Goal: Task Accomplishment & Management: Manage account settings

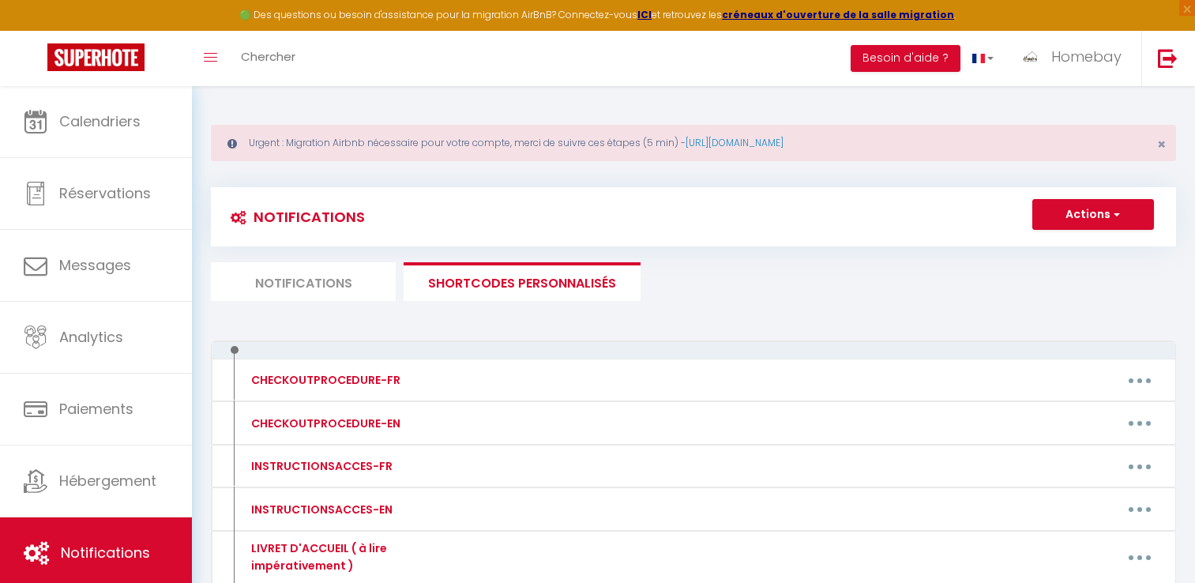
click at [1146, 545] on button "button" at bounding box center [1140, 557] width 44 height 25
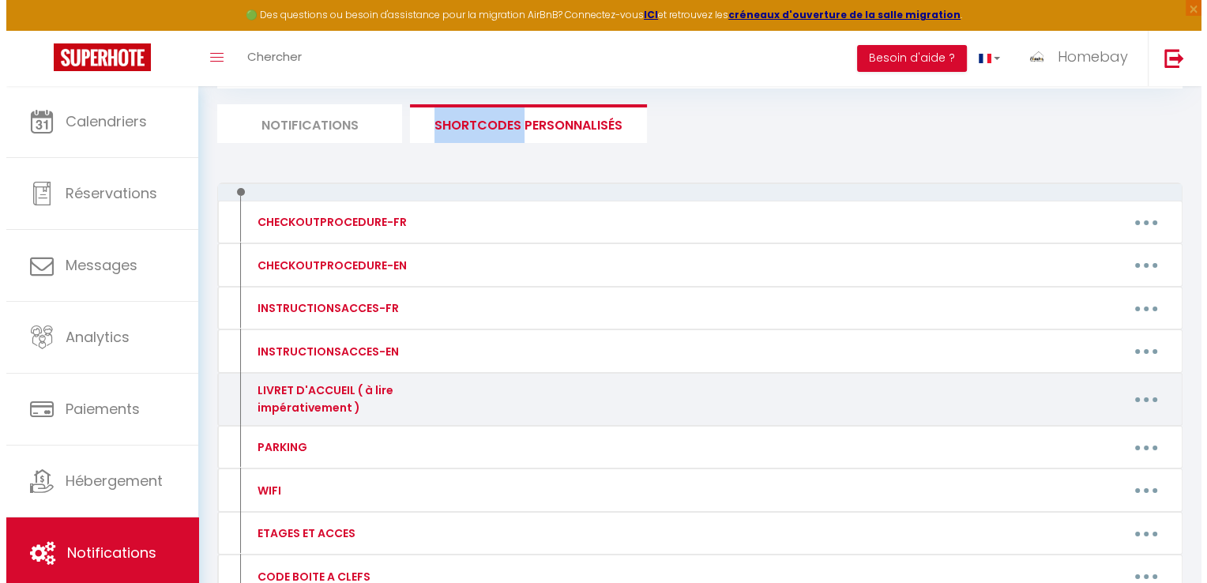
scroll to position [158, 0]
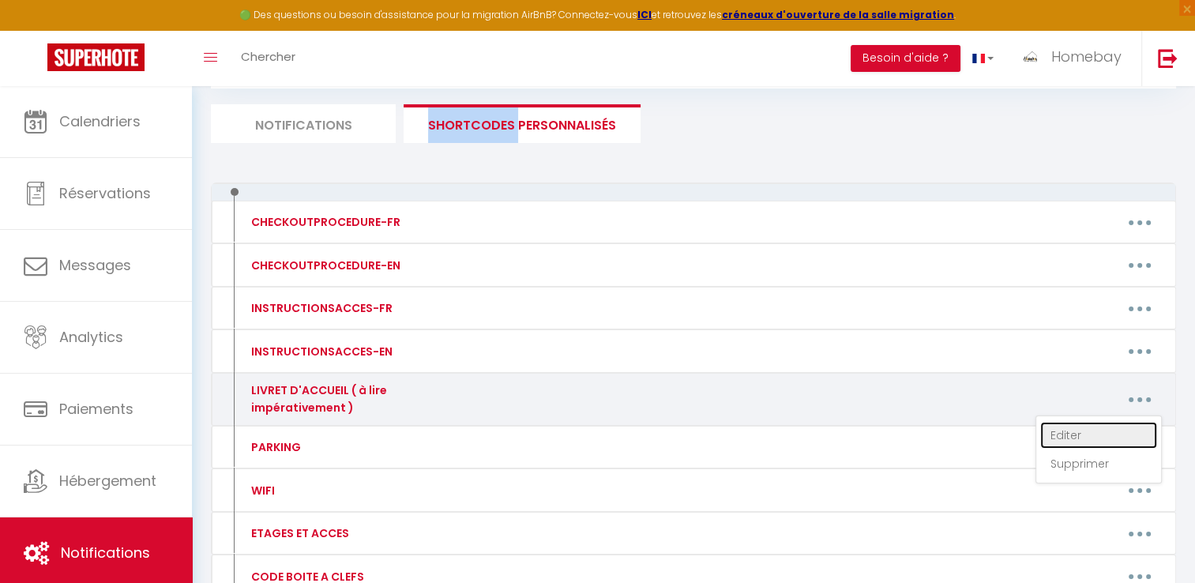
click at [1094, 430] on link "Editer" at bounding box center [1098, 435] width 117 height 27
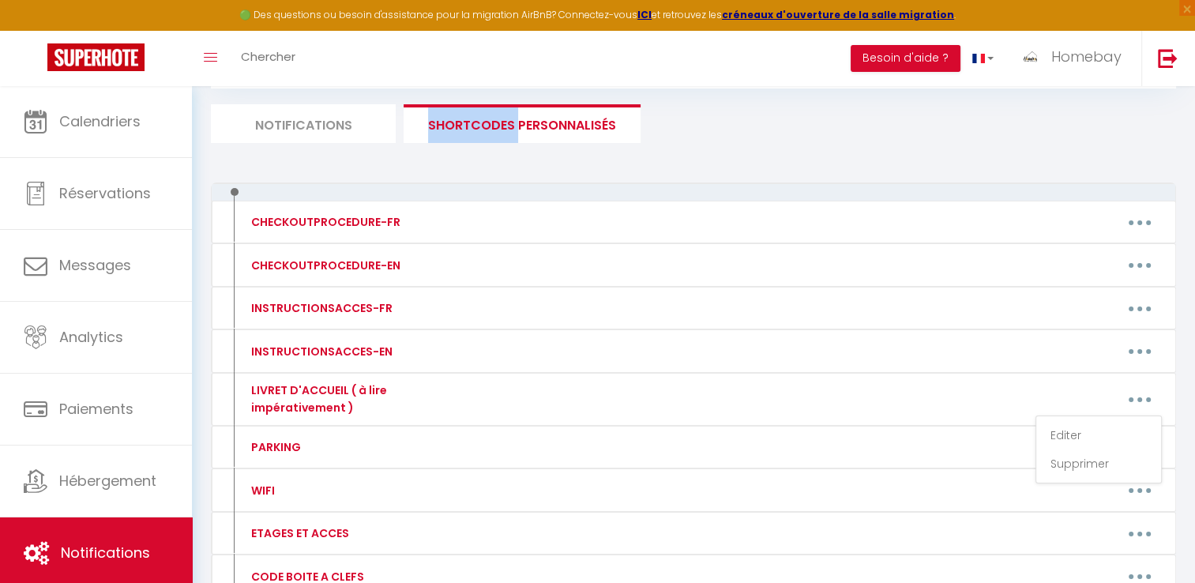
type input "LIVRET D'ACCUEIL ( à lire impérativement )"
type textarea "-"
type textarea "🇫🇷 Lorem i d’sitametcons Adipiscin ! 😊 E’seddoeiusmo te incid ut 56 labore et D…"
type textarea "Lorem i d’sitametcons Adipiscin ! 😊 E’seddoeiusmo te incid ut 31 labore et Dolo…"
type textarea "Une fois votre réservation confirmée contactez moi je vous donnerai l'emplaceme…"
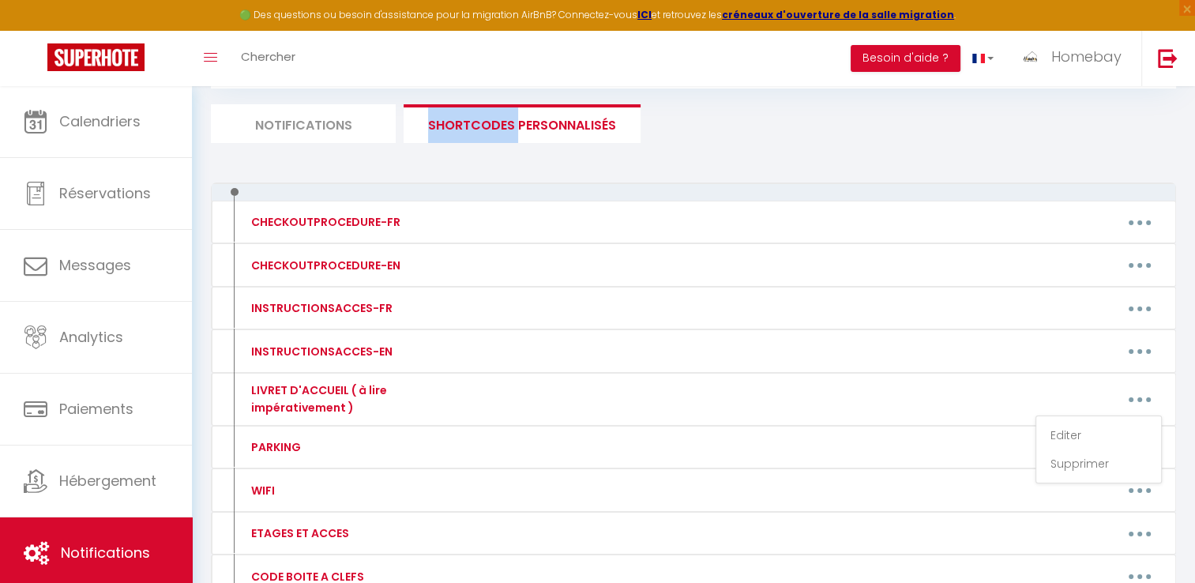
type textarea "L'ipsumdo sitame co adipisci eli se 56 doeius tempor incidi 17552 Utlabo et Dol…"
type textarea "À l'intérieur de la maison vous y trouverez un guide d'arrivée avec tout ce que…"
type textarea "[URL][DOMAIN_NAME]"
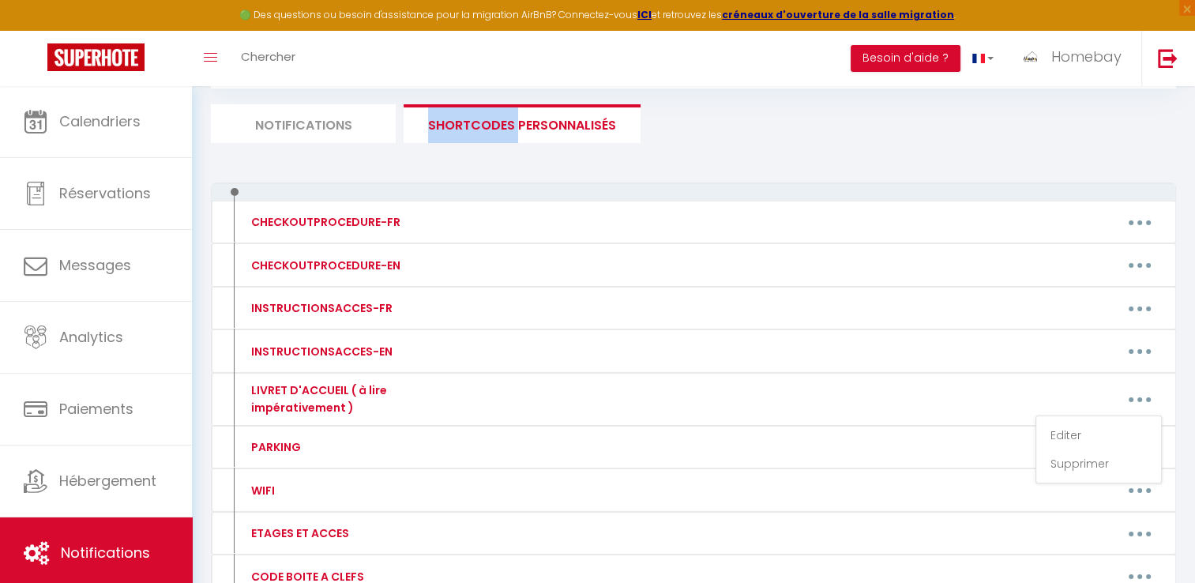
type textarea "Français 🕒 Merci de nous indiquer l’heure exacte à laquelle vous arriverez à la…"
type textarea "[URL][DOMAIN_NAME]"
type textarea "Quand vous arriverez à l'adresse [STREET_ADDRESS][PERSON_NAME] l'immeuble se no…"
type textarea "[URL][DOMAIN_NAME]"
type textarea "À l'intérieur de la maison dans le salon vous trouverez un guide d'arrivée avec…"
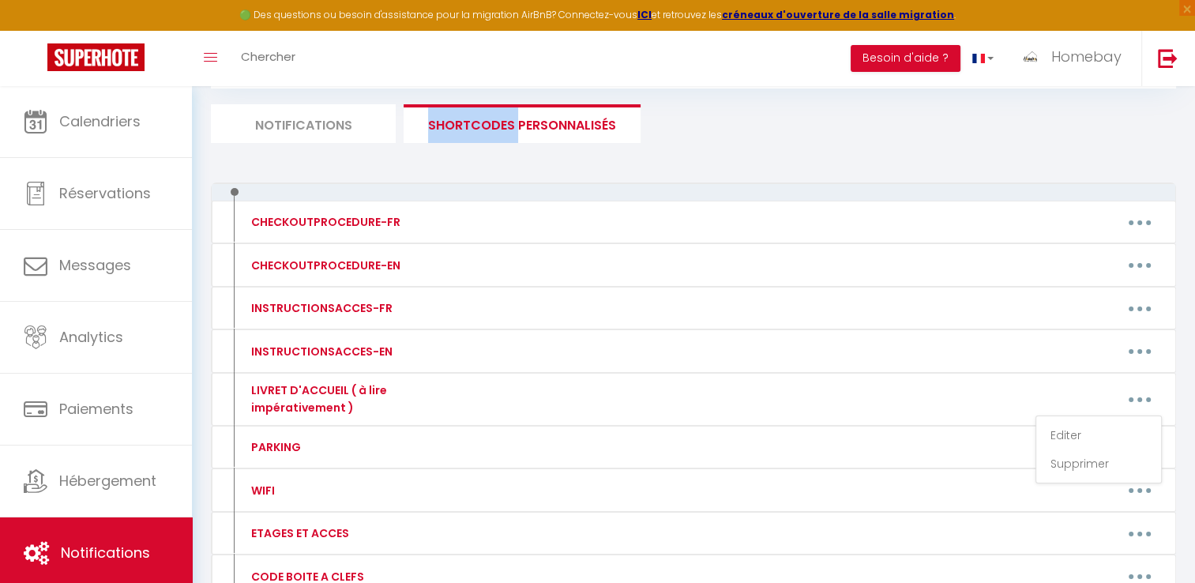
type textarea "Loremips : Dolo sitamet co 97… Adipis… el se Doeius, t Incidi (86805). 👉 Utlabo…"
type textarea "[URL][DOMAIN_NAME] L'adresse exacte du logement est le [STREET_ADDRESS]. Une fo…"
type textarea "[URL][DOMAIN_NAME]"
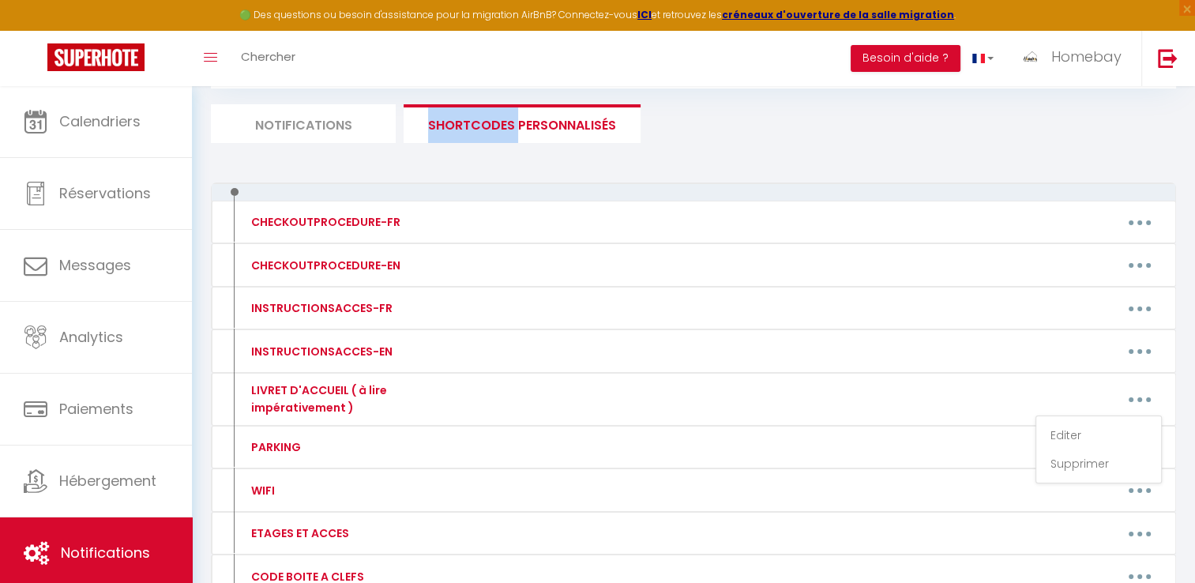
type textarea "Une fois votre réservation confirmée contactez moi je vous donnerai les informa…"
type textarea "Une fois votre réservation confirmée je vous attendrai en personne pour vous ac…"
type textarea "Français 🔑 Une fois votre réservation confirmée, nous vous enverrons le code de…"
type textarea "[URL][DOMAIN_NAME] Une fois votre réservation confirmé nous vous communiquerons…"
type textarea "Une fois votre réservation confirmée il faudra se rendre à l'adresse suivante […"
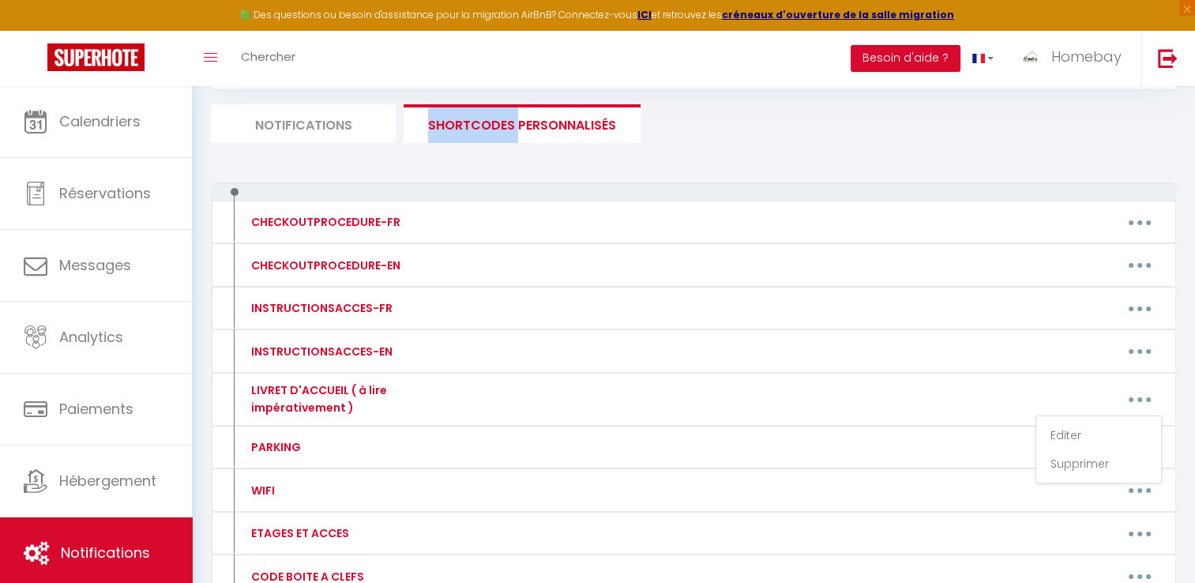
type textarea "Une fois arrivé à l'adresse sur la porte de l'immeuble il y aura une boîte à cl…"
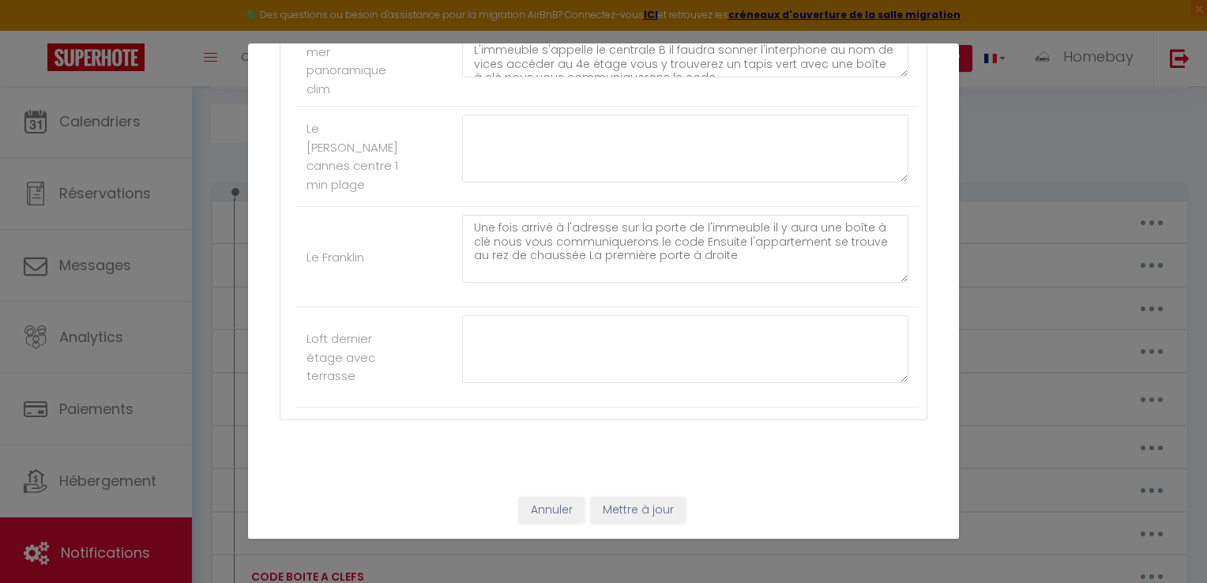
scroll to position [3000, 0]
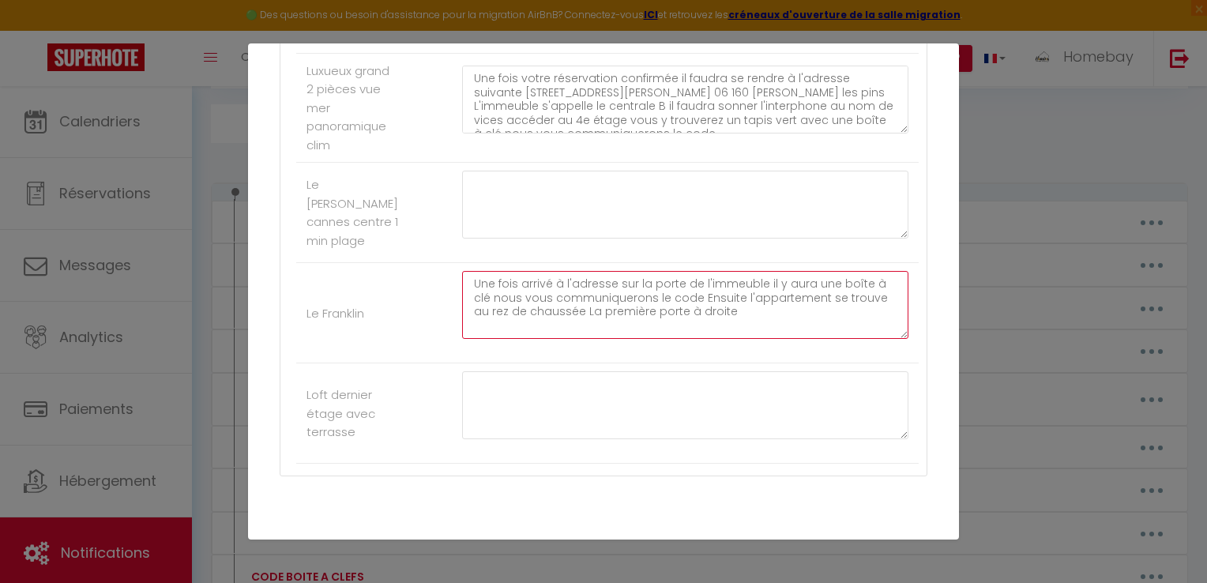
click at [787, 318] on textarea "Une fois arrivé à l'adresse sur la porte de l'immeuble il y aura une boîte à cl…" at bounding box center [685, 305] width 446 height 68
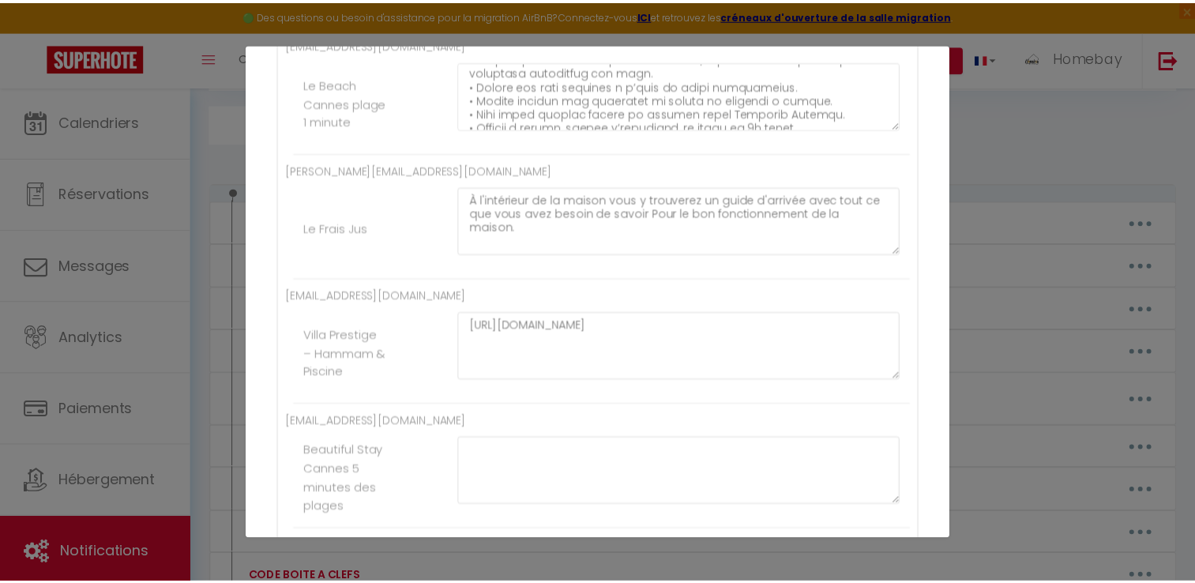
scroll to position [0, 0]
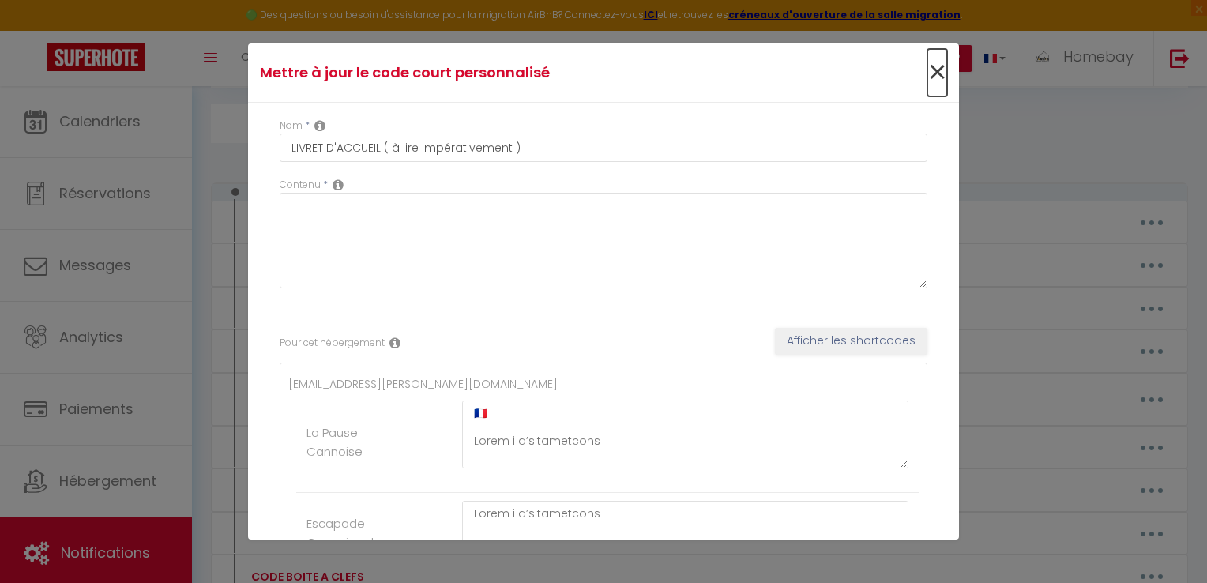
click at [927, 73] on span "×" at bounding box center [937, 72] width 20 height 47
click at [920, 73] on li "Besoin d'aide ?" at bounding box center [918, 58] width 110 height 55
click at [0, 0] on div "Une Question ? Commencer avec ces outils ci-dessous ou consulter les nouveautés…" at bounding box center [0, 0] width 0 height 0
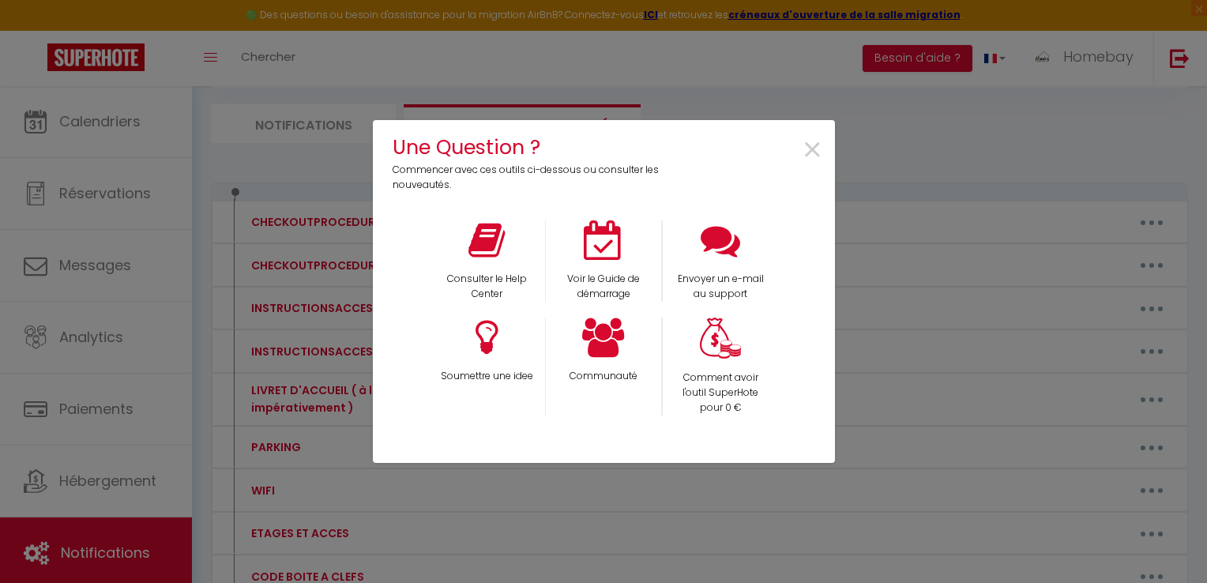
click at [920, 261] on div "Une Question ? Commencer avec ces outils ci-dessous ou consulter les nouveautés…" at bounding box center [603, 291] width 1207 height 583
click at [803, 145] on span "×" at bounding box center [812, 151] width 21 height 50
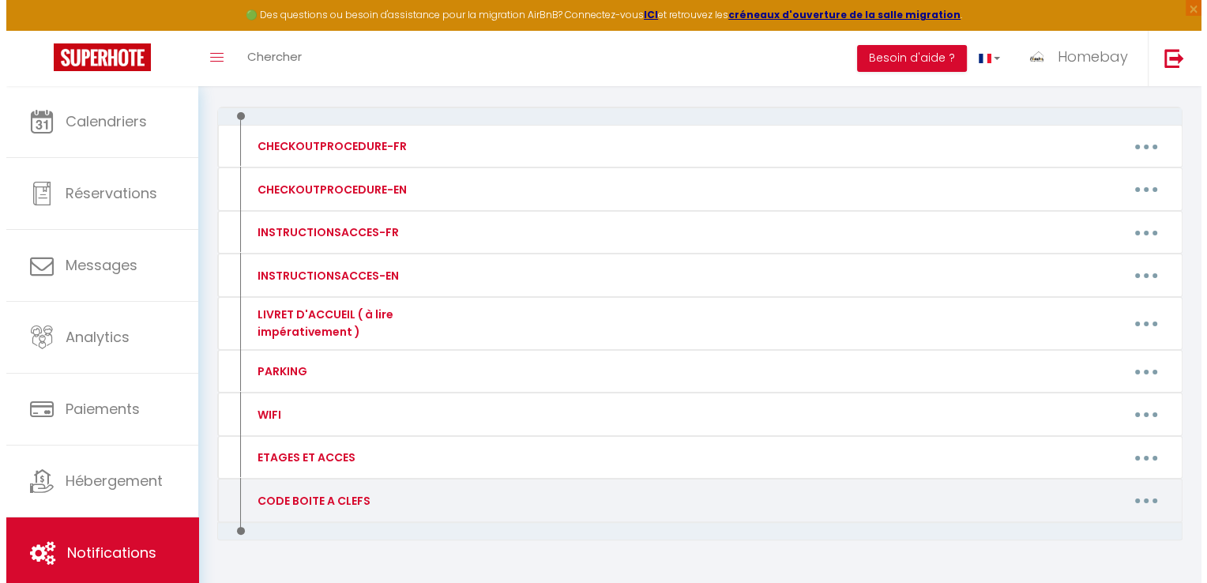
scroll to position [272, 0]
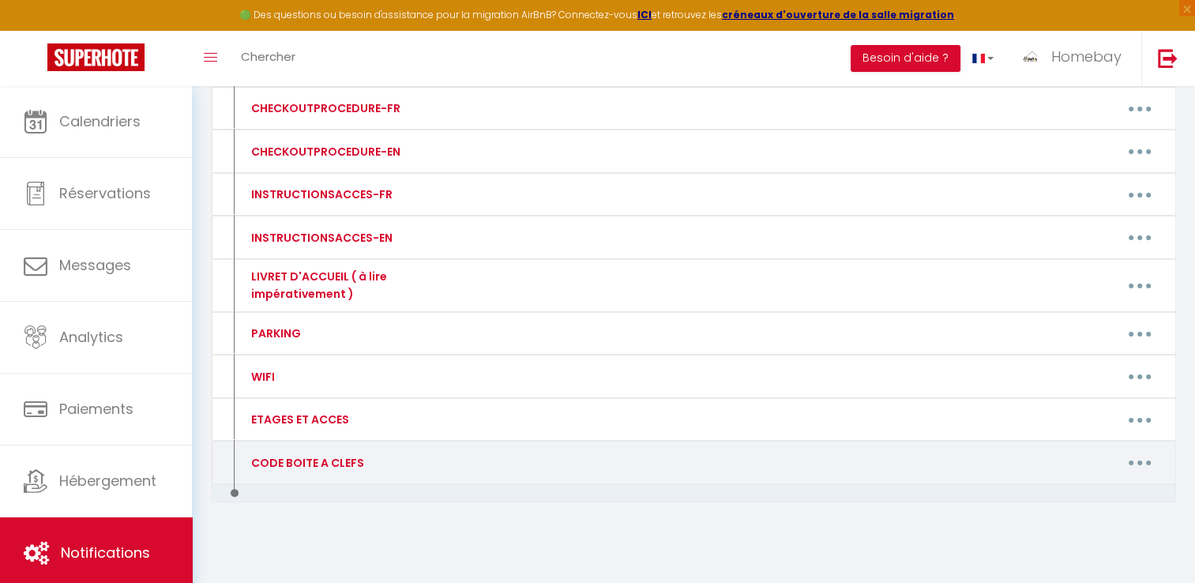
click at [1136, 452] on button "button" at bounding box center [1140, 462] width 44 height 25
click at [1089, 486] on link "Editer" at bounding box center [1098, 498] width 117 height 27
click at [0, 0] on div "Mettre à jour le code court personnalisé × Nom * Contenu * - Pour cet hébergeme…" at bounding box center [0, 0] width 0 height 0
type input "CODE BOITE A CLEFS"
type textarea "Voici le code de la boîte à clé 🔑 Ainsi que les codes qui pourront vous être ut…"
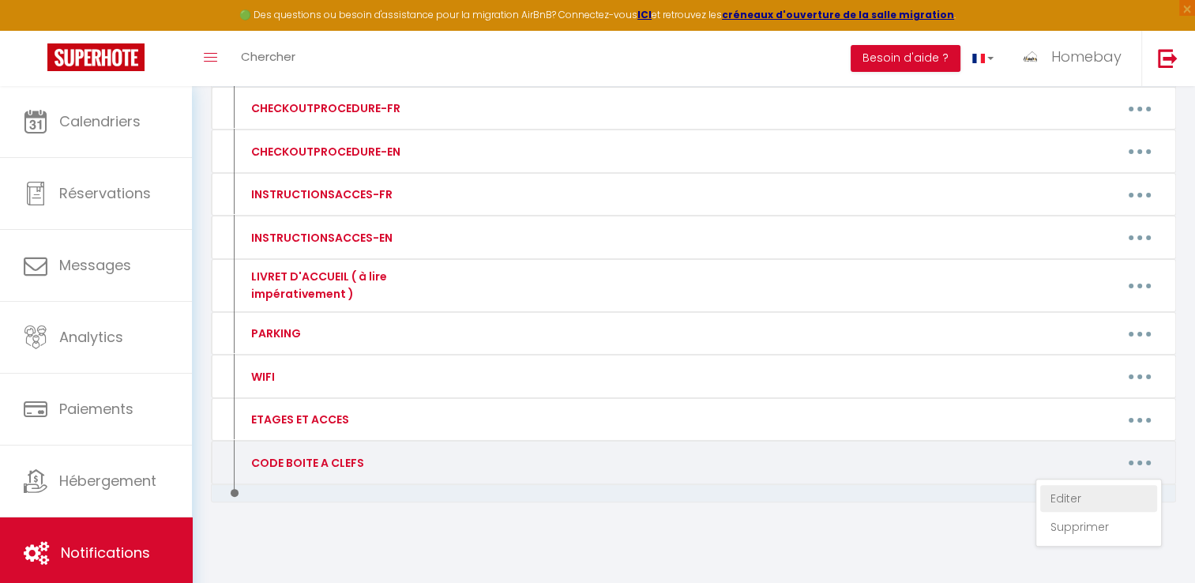
type textarea "Le code de la boîte à clés est 🔑🔑🔑🔑 Il faut aligner les 4 chiffres sur la ligne…"
type textarea "Le code de la boîte à clé est le 35 21 🔑🔑"
type textarea "Le code de la boîte à clé est le 🔑🔑"
type textarea "Le code de la boîte à clé est le 42 46 🔑🔑"
type textarea "Le code de la boîte à clés est le 43 16 🔑🔑 Cette boîte à clés servira uniquemen…"
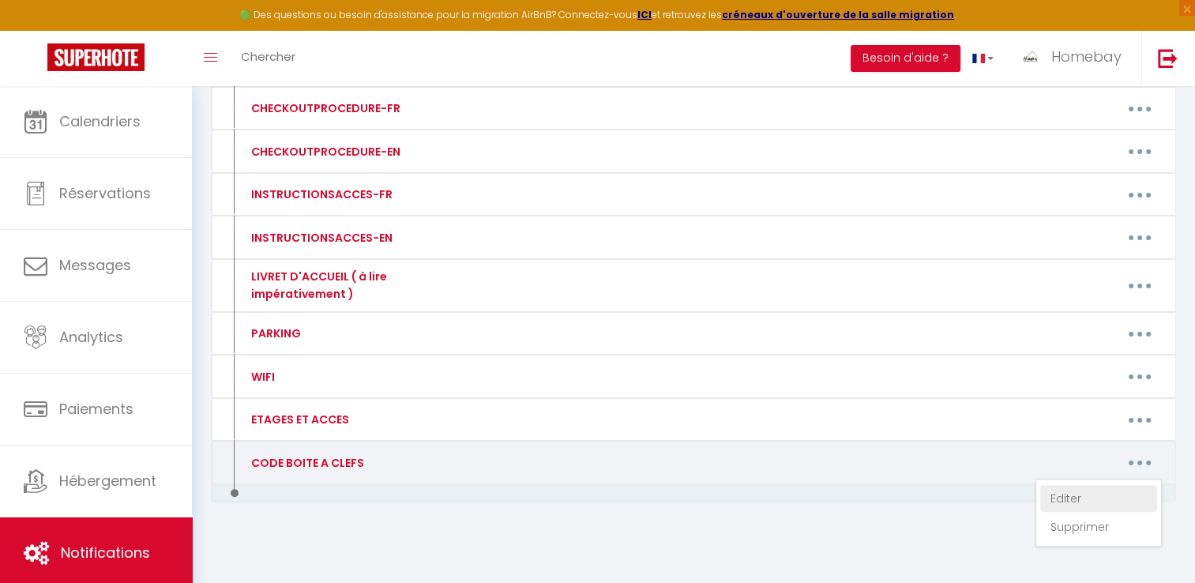
type textarea "Loremip 🌞, Dolor sit ametconsecte adip elitsed d eiusm temporin : 📍 Utlabor : 6…"
type textarea "Le code de la boîte à clés est le 34 12 🔑🔑 Le code du portail voiture est le 87…"
type textarea "Le code de la boîte à clé est le 57 34 🔑"
type textarea "Français ⏰ L’entrée dans le logement se fait en présentiel à partir de 16h mini…"
type textarea "Le code de la boite a clé est le 3510 🔑🔑"
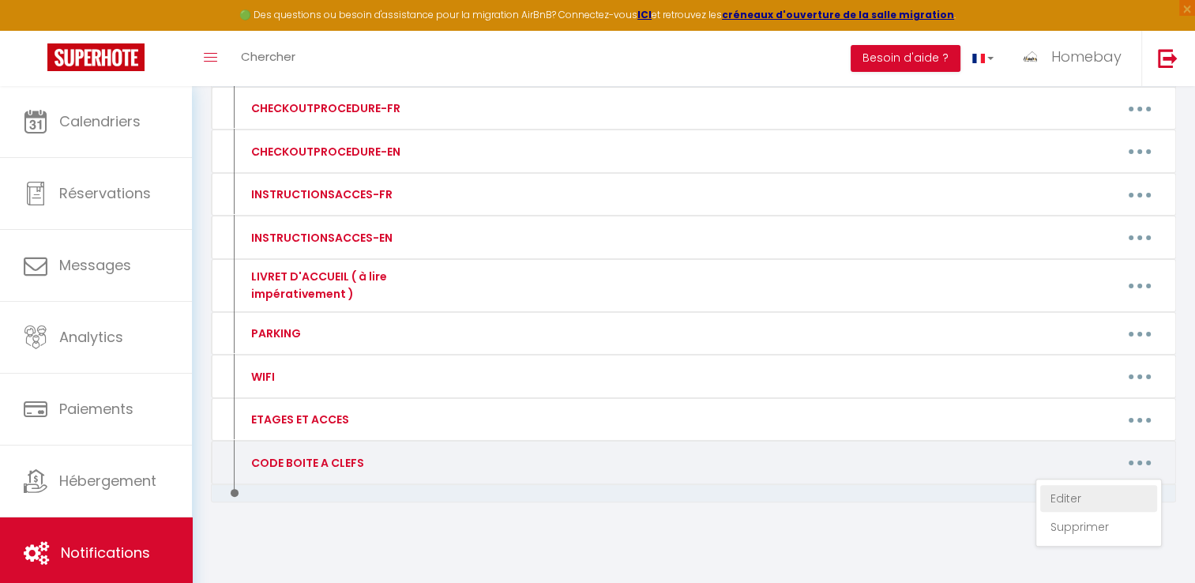
type textarea "Le code de la boîte à clés est 26 40 🔑🔑🔑🔑 Il faut aligner les 4 chiffres sur la…"
type textarea "Le code de la boîte à clés est 2040 🔑. Elle est à utiliser uniquement le jour d…"
type textarea "Le code de la boîte à clé est le : 15 27 🔑🔑🔑. Il se trouvera sur Le portail de …"
type textarea "Le code de la boite a clefs a l'extérieur du bâtiment a gauche est le 4624 🔑🔑."
type textarea "Le code de la boite a clé à l'intérieur de la villa est le = 🔑🔑"
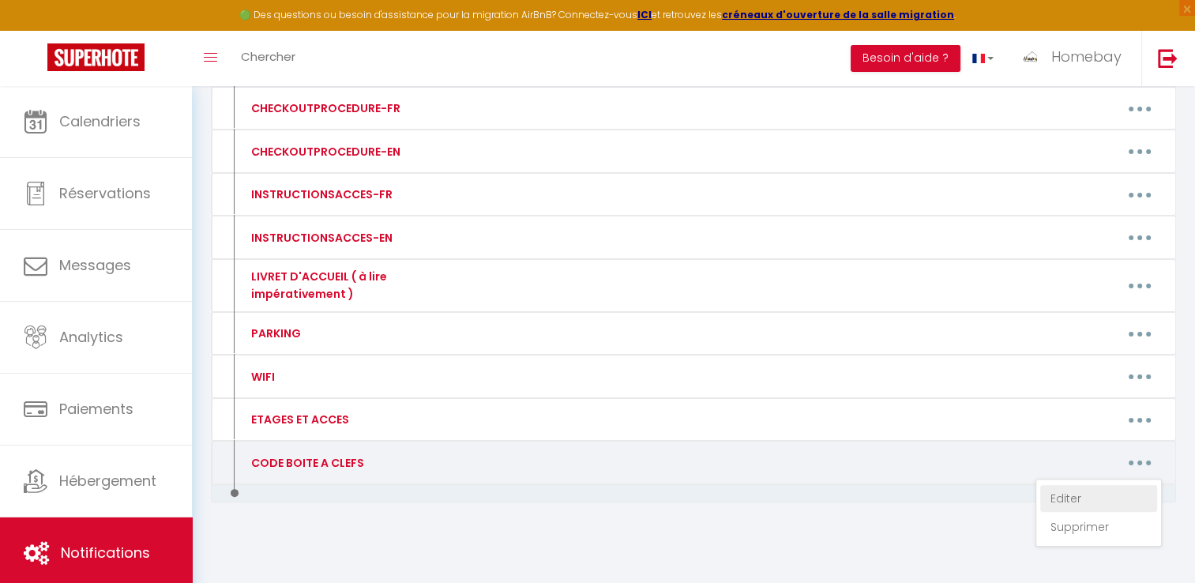
type textarea "Le code de la boîte à clé est le 62 34 🔑🔑"
type textarea "Le code de la boîte à clés est le 19 40 🔑🔑"
type textarea "Le code de la boîte à clés est le 27 41 🔑🔑🔑"
type textarea "Le code de la boîte à clés est le 43 52 🔑🔑"
type textarea "Le code de la boîte à clés est le 24 30 🔑🔑"
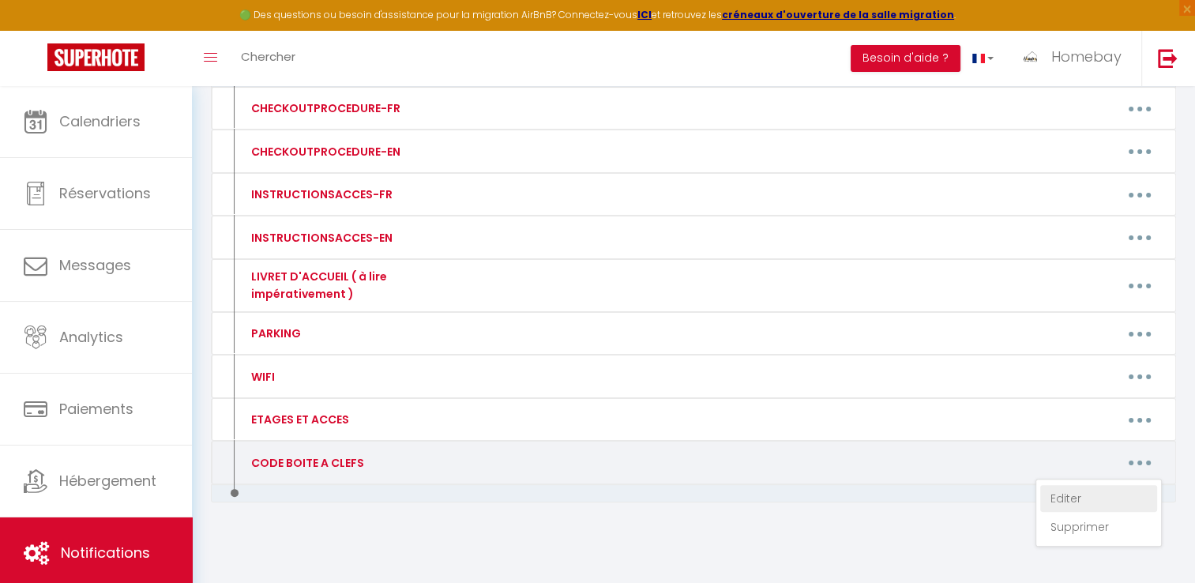
type textarea "Le code de la boîte à clé est le 16 21 Il servira uniquement à la sortie du voy…"
type textarea "Le code de la boîte à clés est 3321 🔑🔑🔑🔑 Il faut aligner les 4 chiffres sur la …"
type textarea "Français ⏰ L’entrée dans le logement se fait en présentiel à partir de 16h mini…"
type textarea "🇫🇷 Loremipsumdo s'ametcon adipisci – 12 eli Sed d'Eiusmod, Temp i'Utlabo, 31742…"
type textarea "Le code de la boîte à clé est le 35 37 🔑🔑"
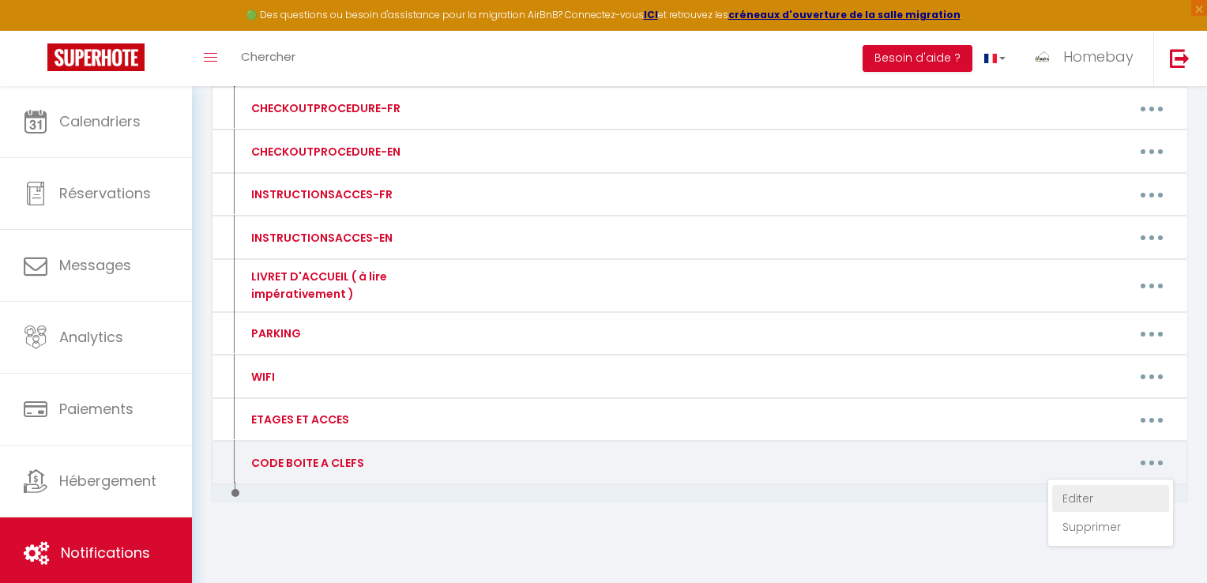
scroll to position [0, 0]
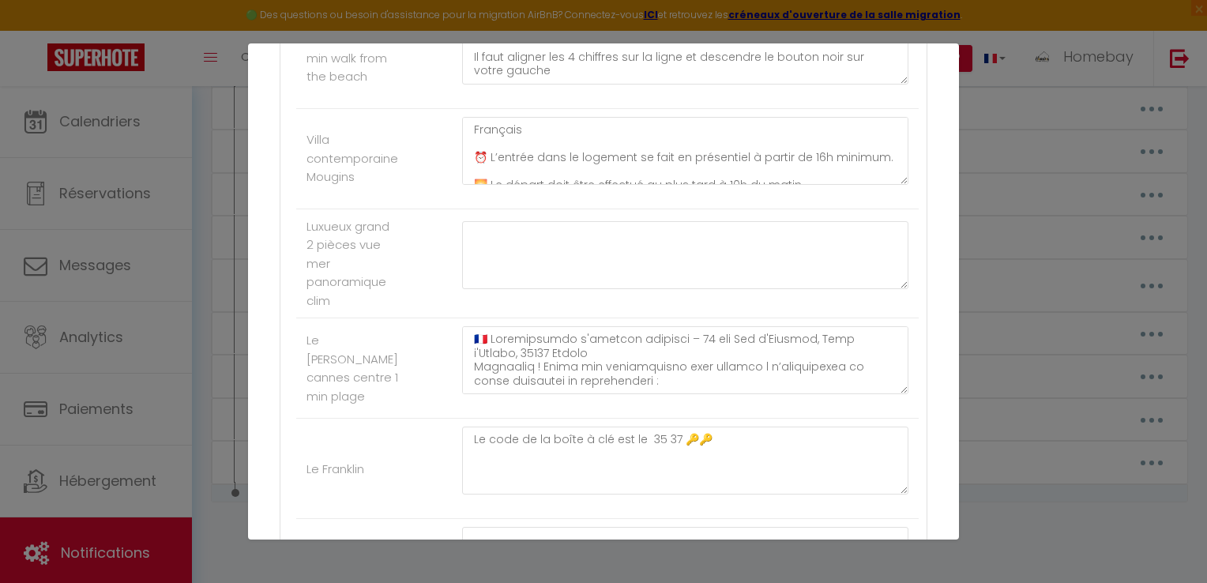
scroll to position [2923, 0]
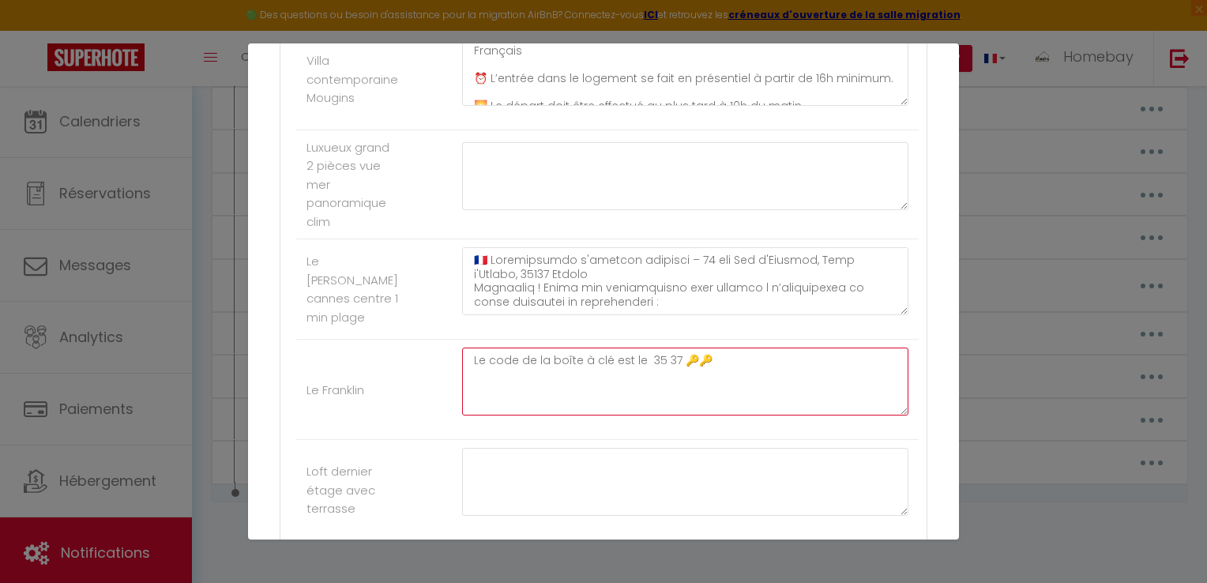
click at [780, 393] on textarea "Le code de la boîte à clé est le 35 37 🔑🔑" at bounding box center [685, 382] width 446 height 68
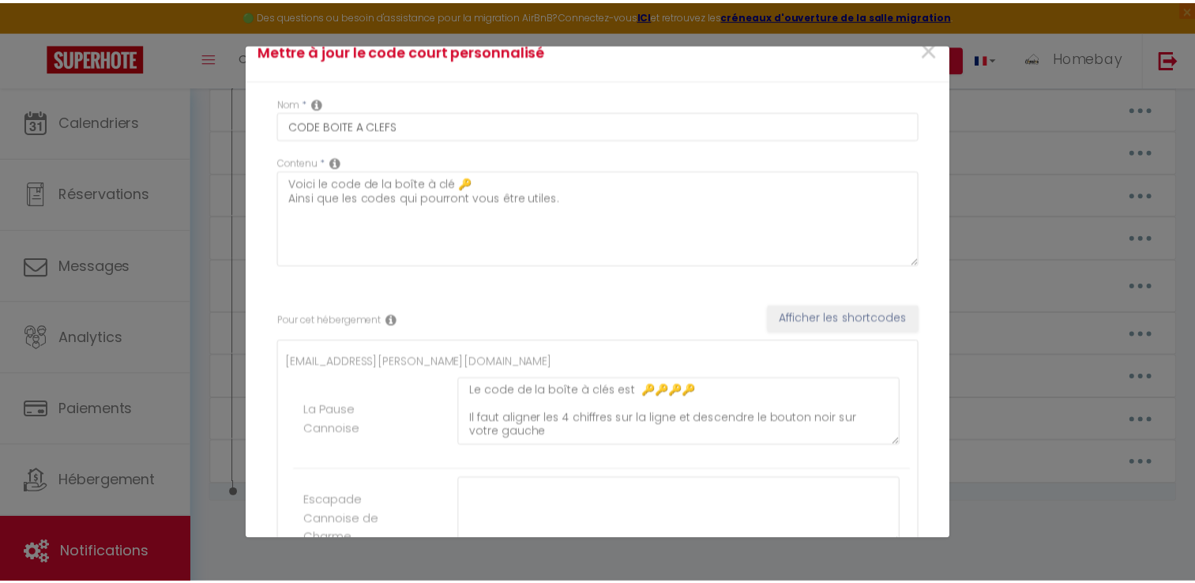
scroll to position [0, 0]
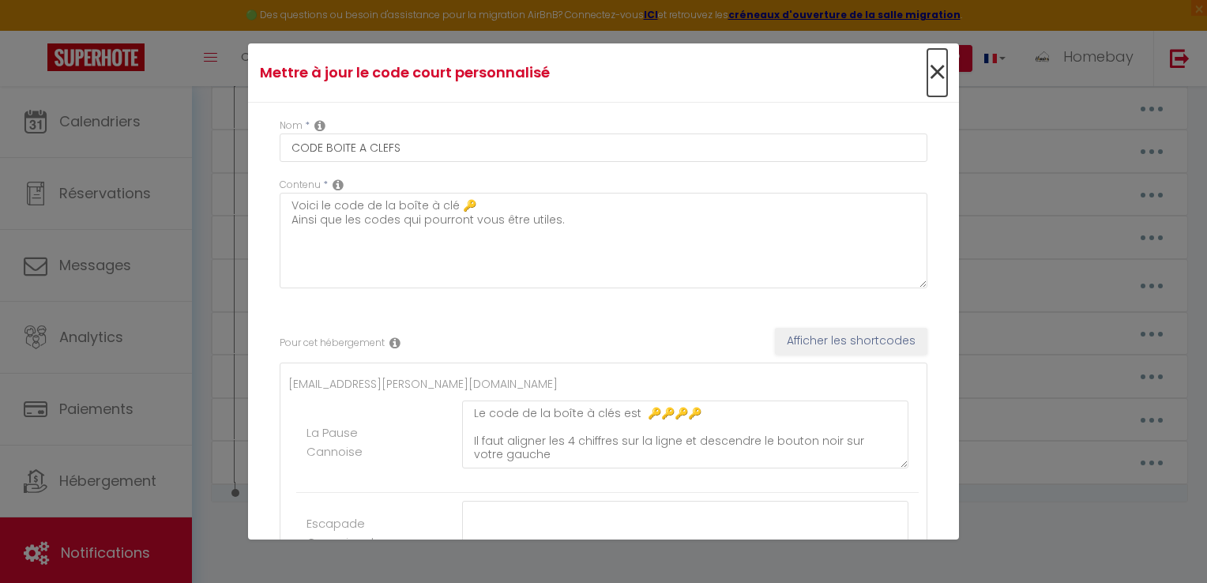
click at [928, 77] on span "×" at bounding box center [937, 72] width 20 height 47
click at [928, 77] on li "Besoin d'aide ?" at bounding box center [918, 58] width 110 height 55
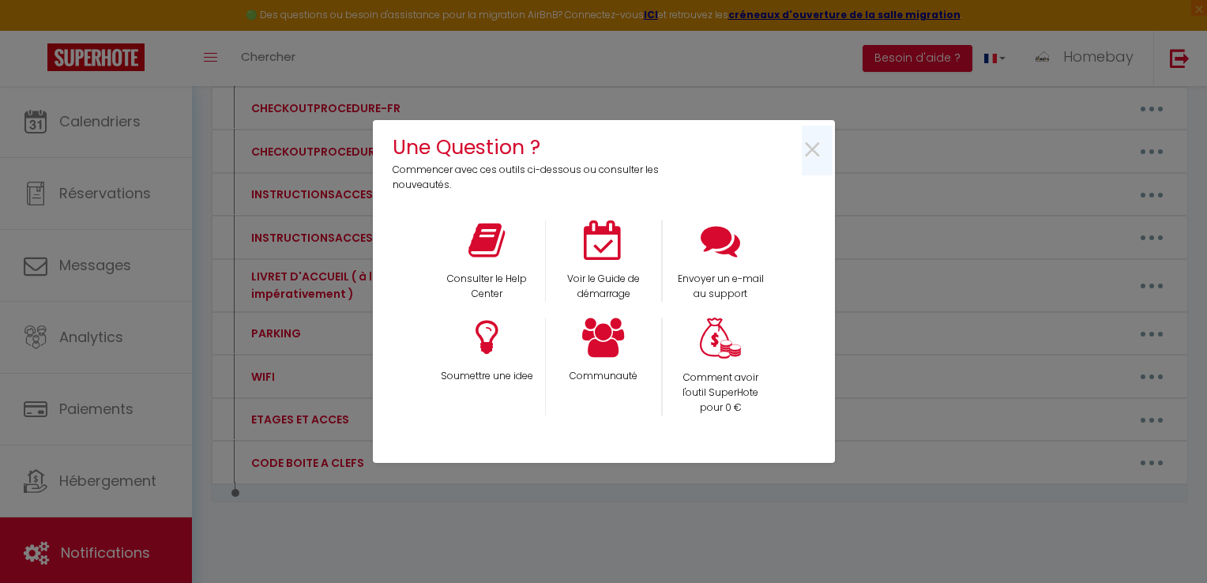
click at [928, 77] on div "Une Question ? Commencer avec ces outils ci-dessous ou consulter les nouveautés…" at bounding box center [603, 291] width 1207 height 583
click at [882, 203] on div "Une Question ? Commencer avec ces outils ci-dessous ou consulter les nouveautés…" at bounding box center [603, 291] width 1207 height 583
click at [819, 145] on span "×" at bounding box center [812, 151] width 21 height 50
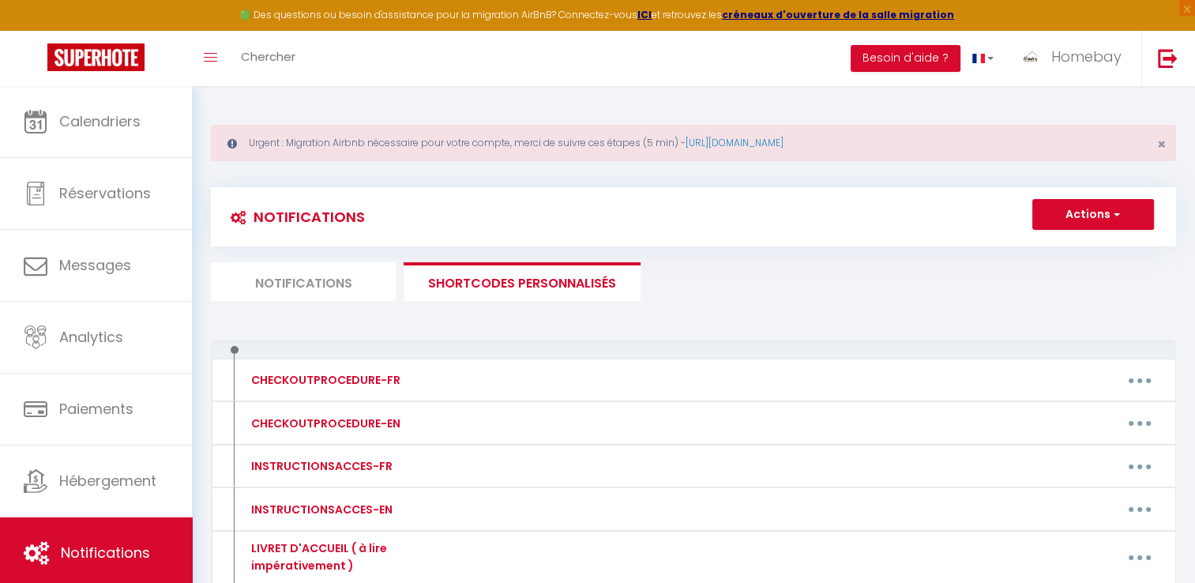
click at [353, 305] on div "Notifications Actions Nouvelle Notification Exporter Importer Tous les apparts …" at bounding box center [693, 506] width 965 height 668
click at [358, 295] on li "Notifications" at bounding box center [303, 281] width 185 height 39
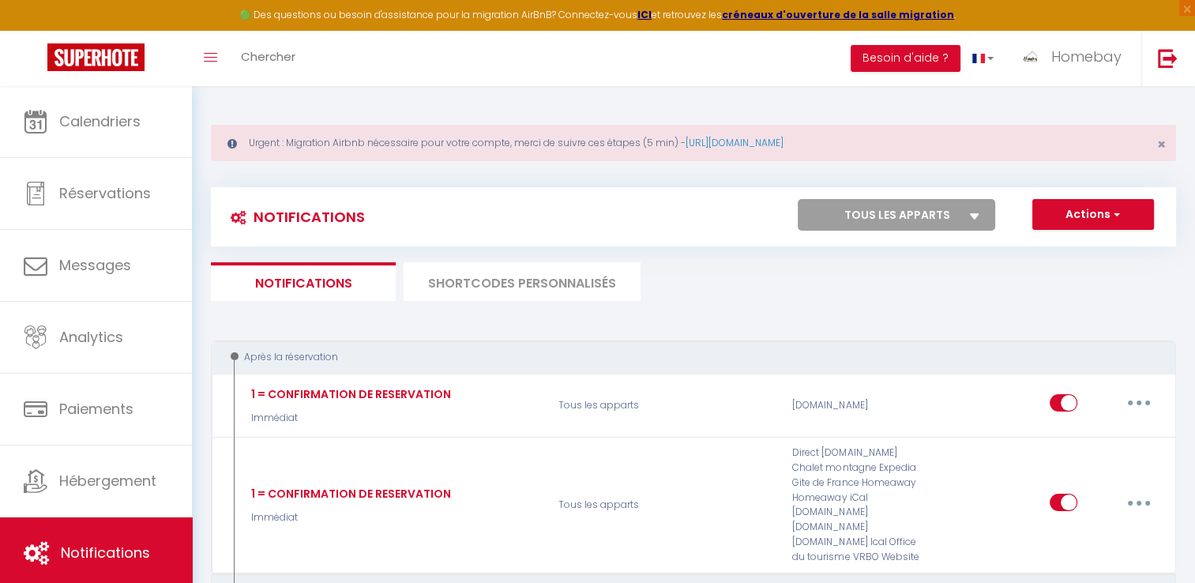
click at [556, 285] on li "SHORTCODES PERSONNALISÉS" at bounding box center [522, 281] width 237 height 39
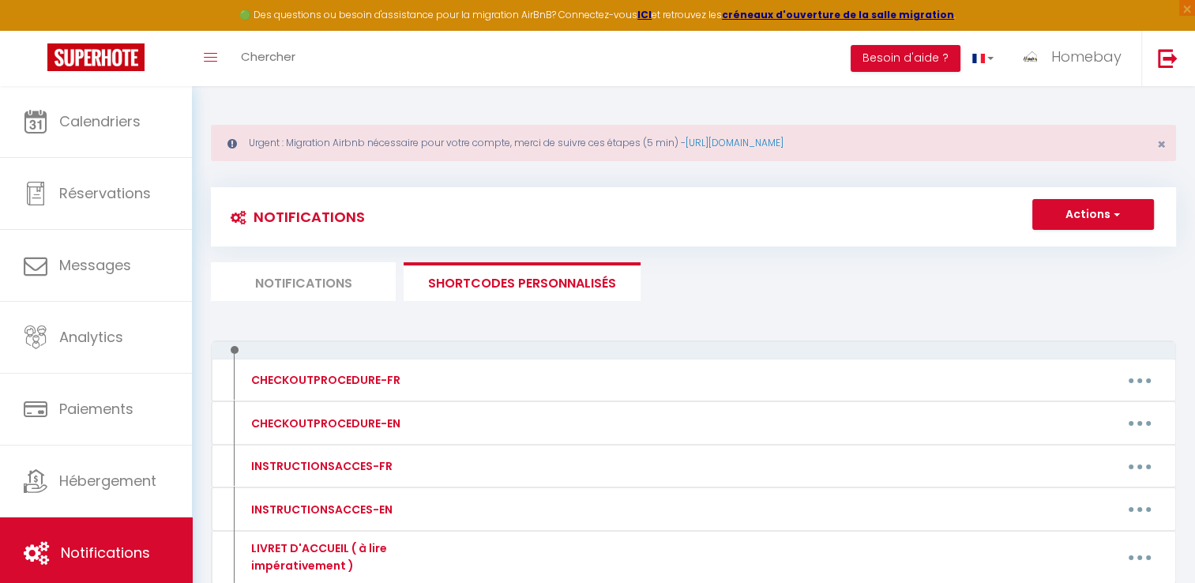
drag, startPoint x: 556, startPoint y: 285, endPoint x: 460, endPoint y: 324, distance: 103.9
click at [460, 324] on div "Notifications Actions Nouvelle Notification Exporter Importer Tous les apparts …" at bounding box center [693, 506] width 965 height 668
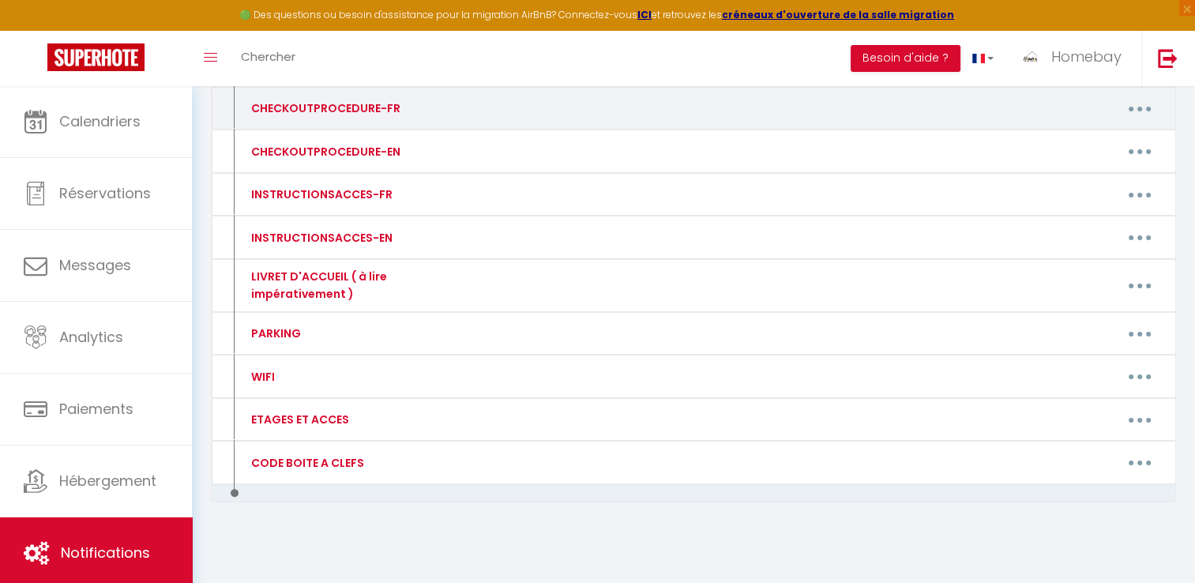
scroll to position [272, 0]
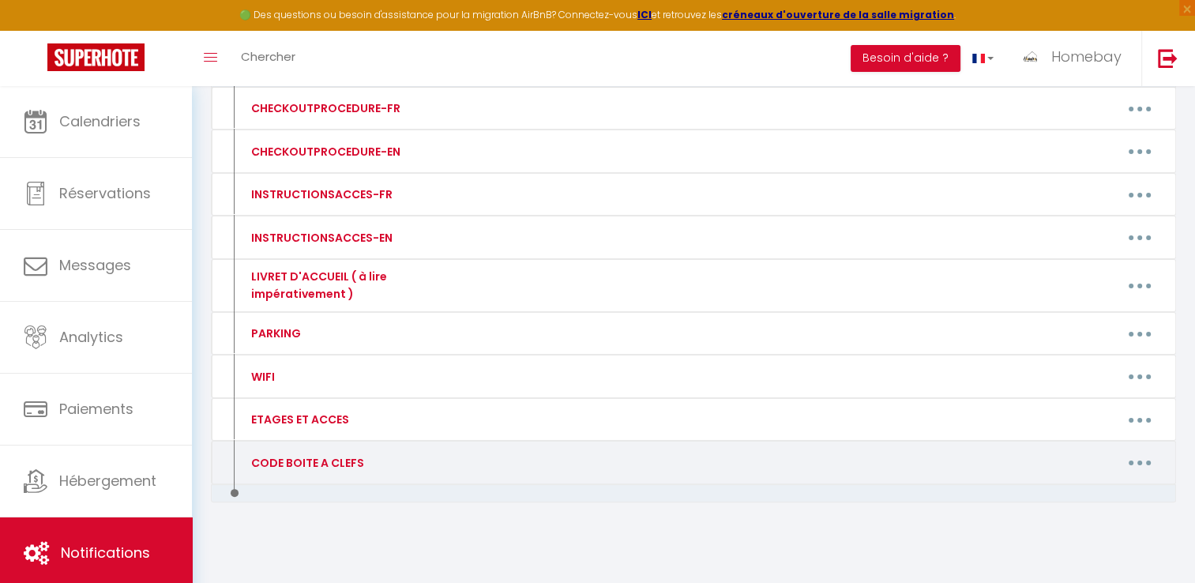
click at [1150, 466] on button "button" at bounding box center [1140, 462] width 44 height 25
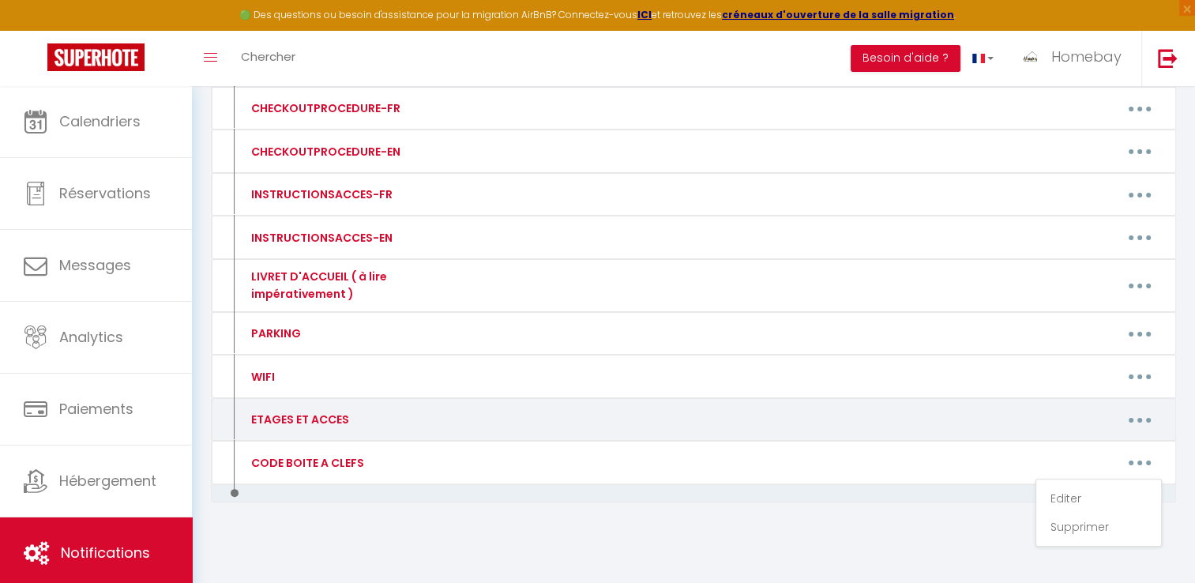
click at [1128, 420] on button "button" at bounding box center [1140, 419] width 44 height 25
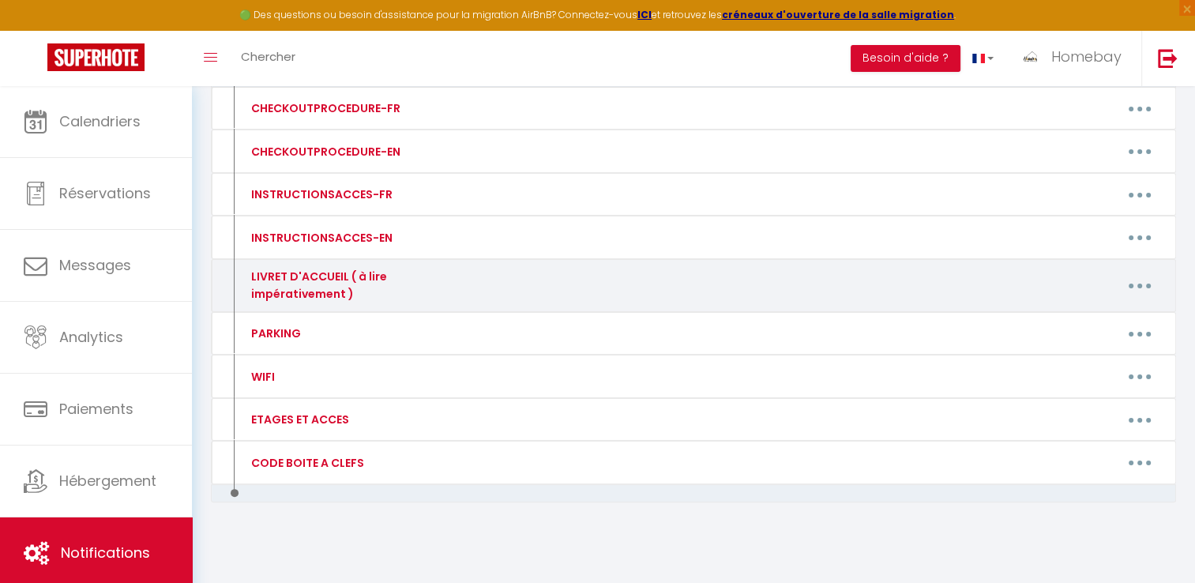
click at [1131, 292] on button "button" at bounding box center [1140, 285] width 44 height 25
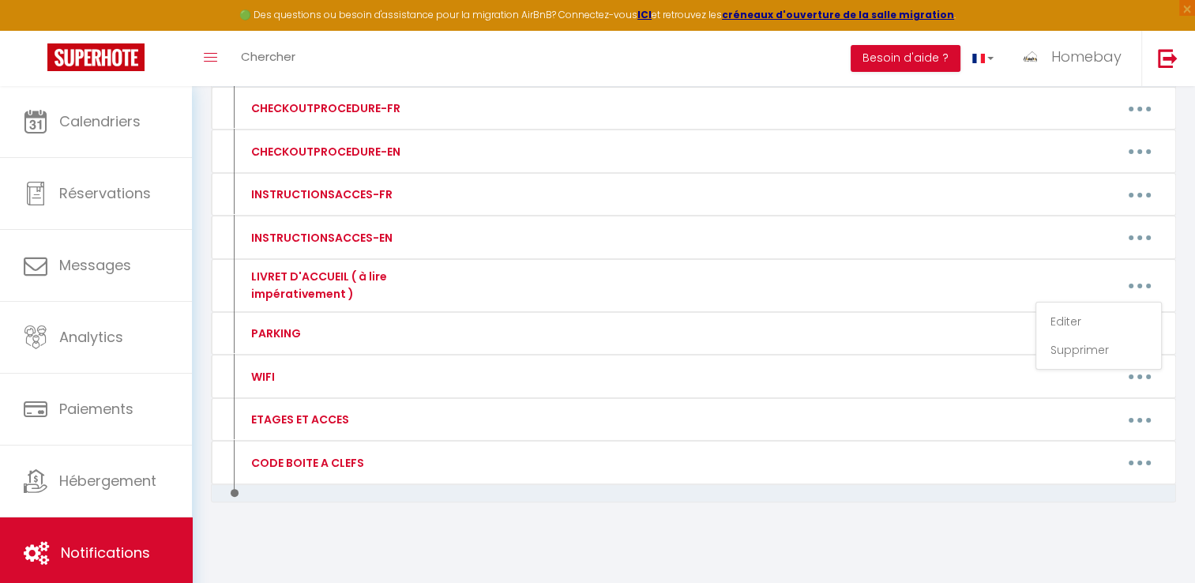
click at [731, 510] on div "CHECKOUTPROCEDURE-FR Editer Supprimer CHECKOUTPROCEDURE-EN Editer Supprimer INS…" at bounding box center [693, 319] width 965 height 500
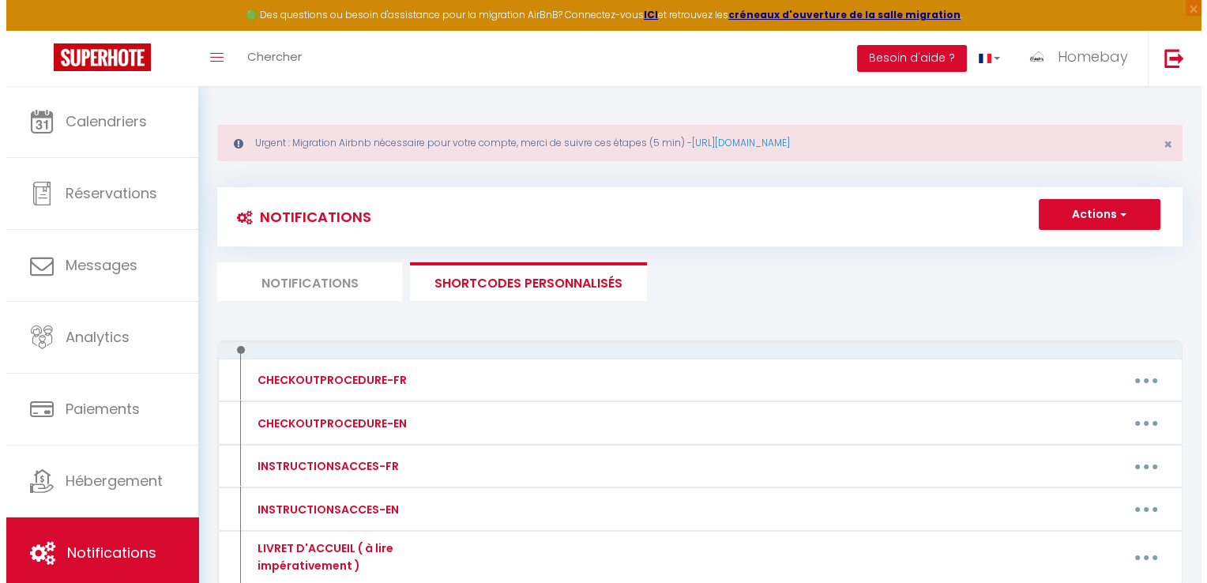
scroll to position [0, 0]
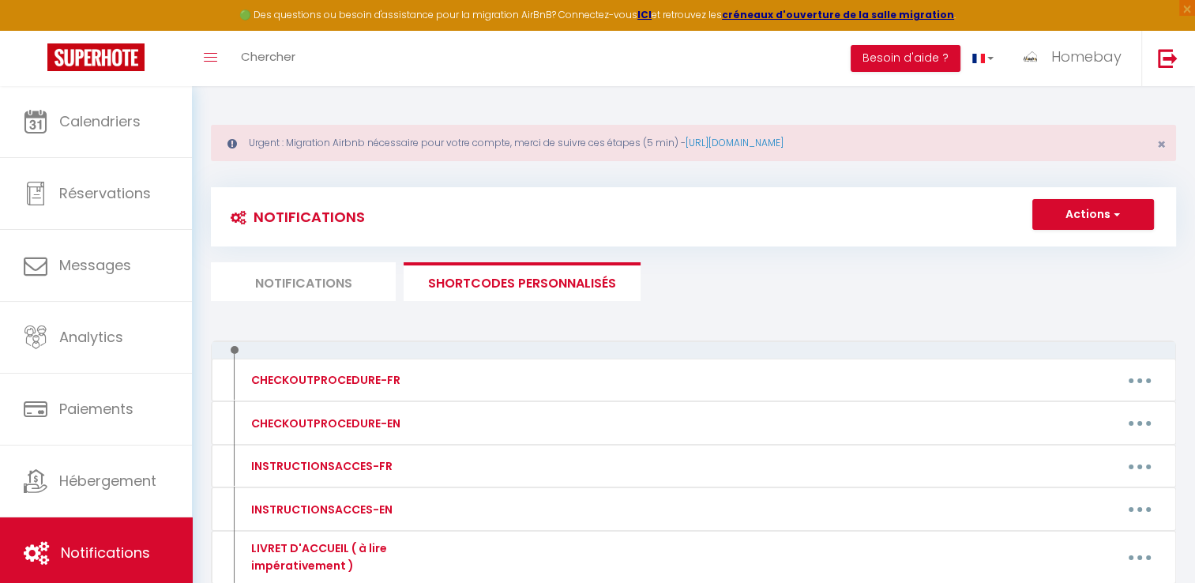
click at [273, 299] on li "Notifications" at bounding box center [303, 281] width 185 height 39
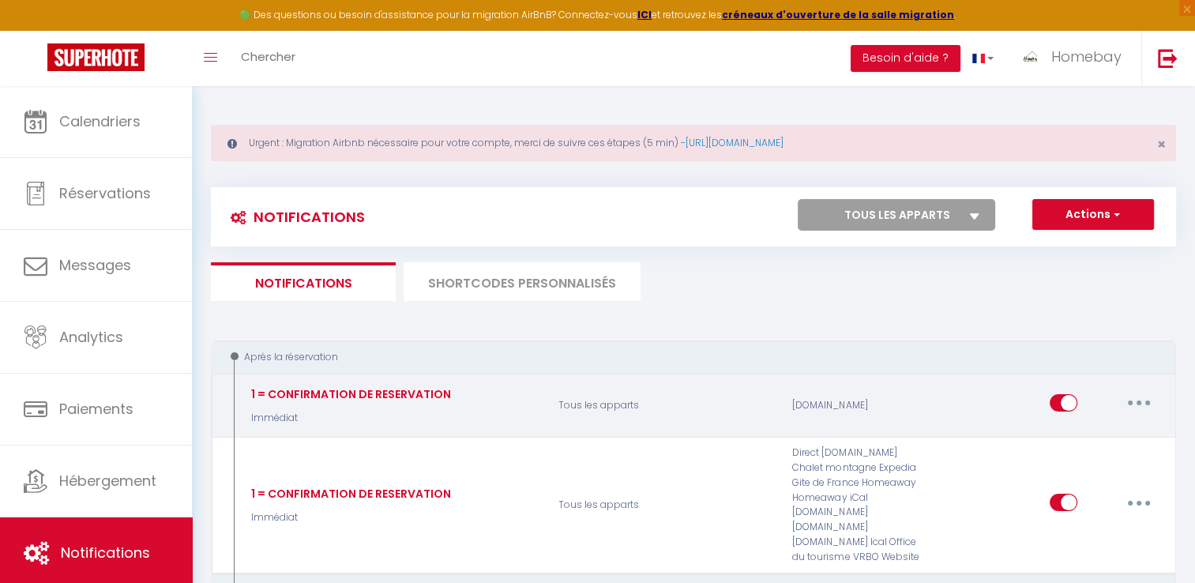
click at [1155, 399] on button "button" at bounding box center [1139, 402] width 44 height 25
click at [1068, 434] on link "Editer" at bounding box center [1098, 439] width 117 height 27
click at [1068, 434] on div "1 = CONFIRMATION DE RESERVATION Immédiat Tous les apparts [DOMAIN_NAME] Editer …" at bounding box center [693, 406] width 965 height 64
type input "1 = CONFIRMATION DE RESERVATION"
select select "Immédiat"
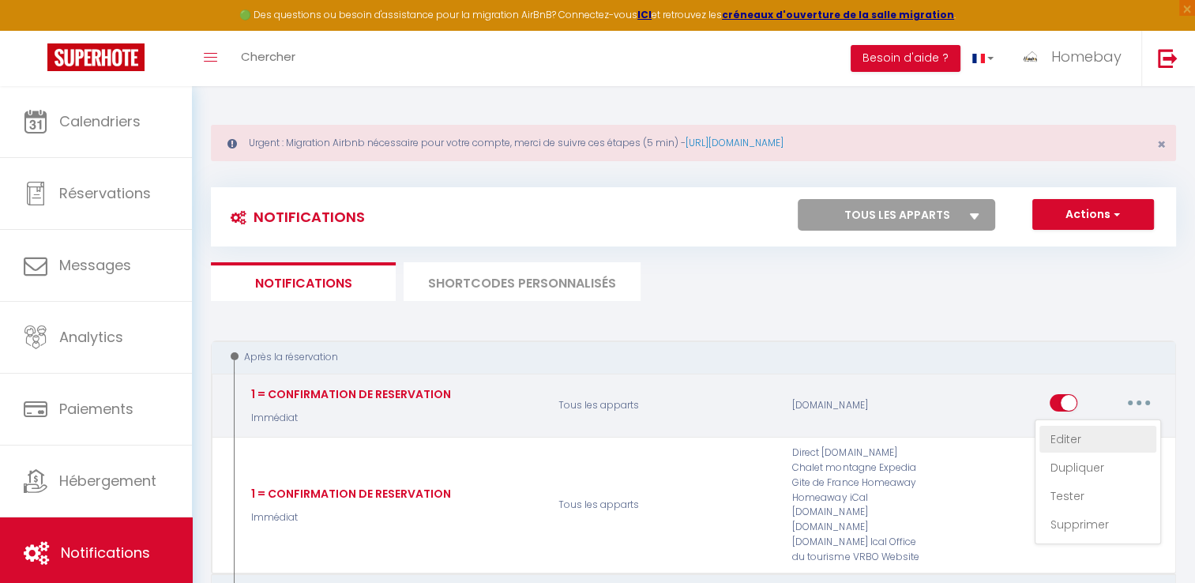
select select "if_booking_is_paid"
checkbox input "true"
checkbox input "false"
radio input "true"
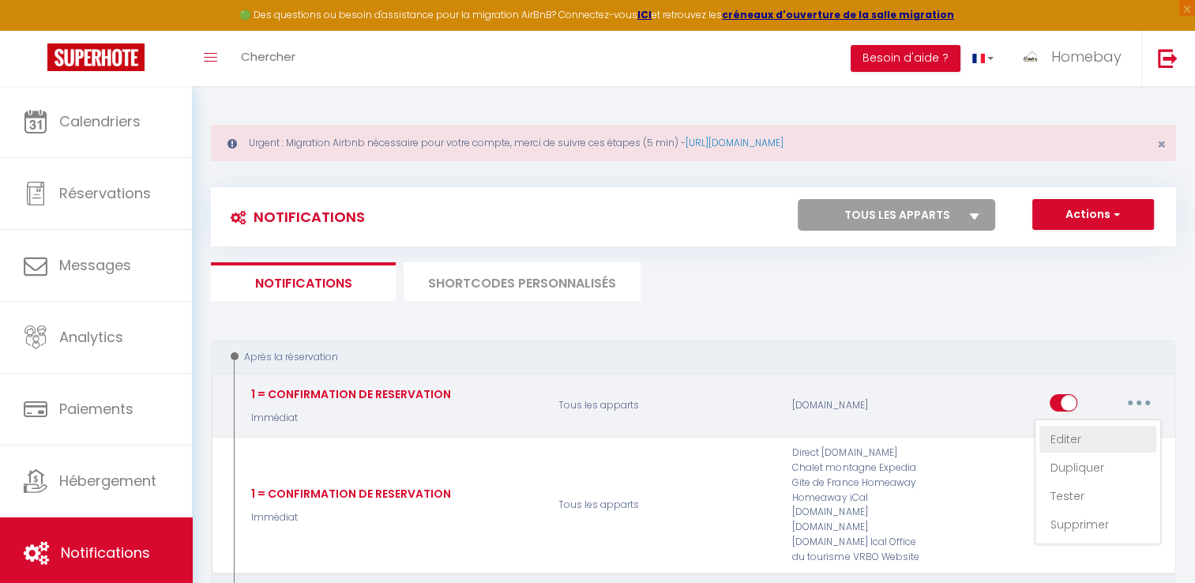
type input "1=Merci de confirmer votre réservation"
click at [1068, 434] on div "1 = CONFIRMATION DE RESERVATION Immédiat Tous les apparts [DOMAIN_NAME] Editer …" at bounding box center [693, 406] width 965 height 64
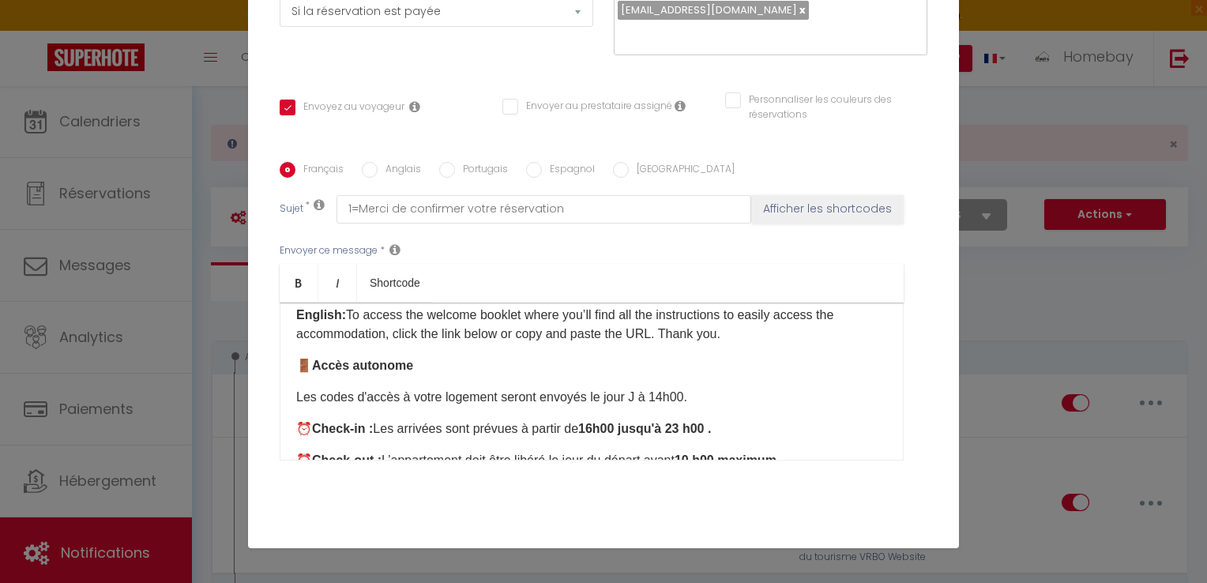
scroll to position [237, 0]
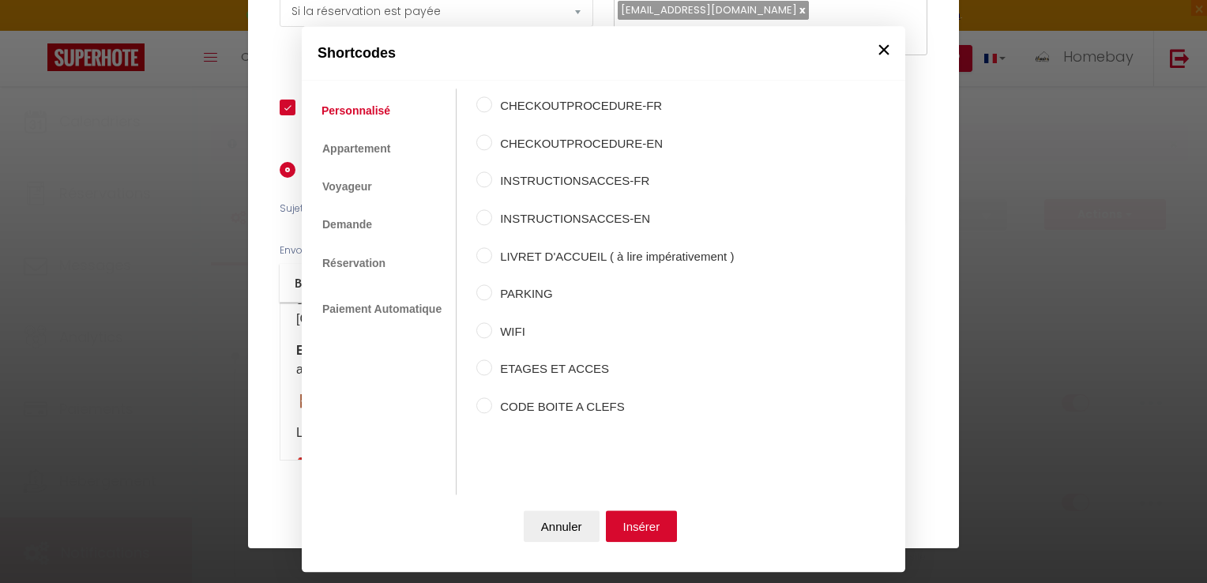
click at [882, 50] on button "×" at bounding box center [884, 50] width 24 height 32
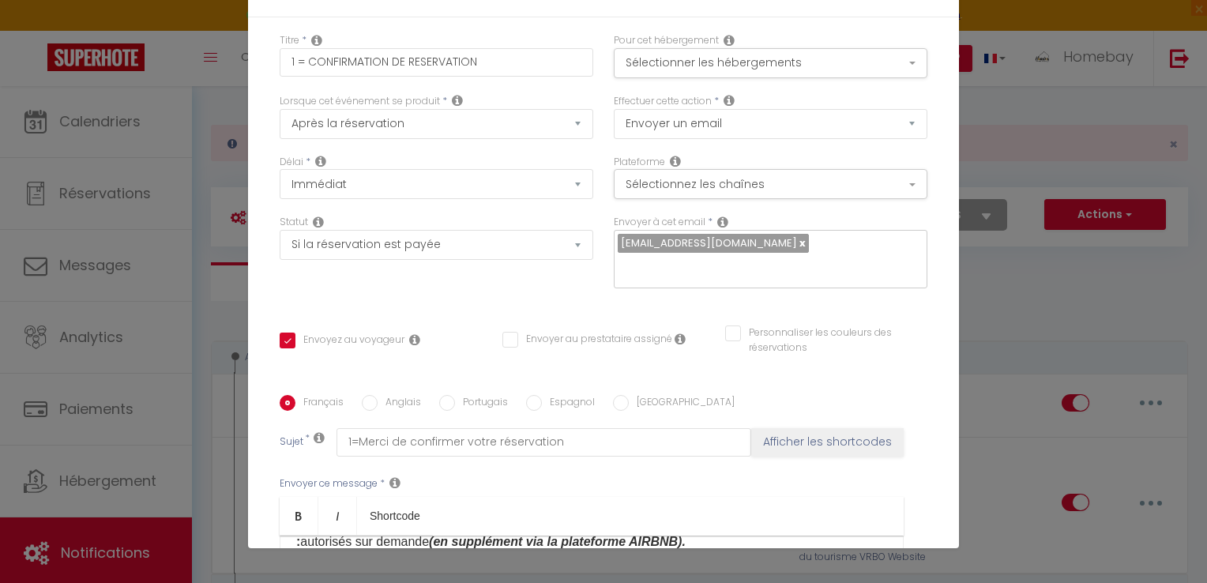
scroll to position [0, 0]
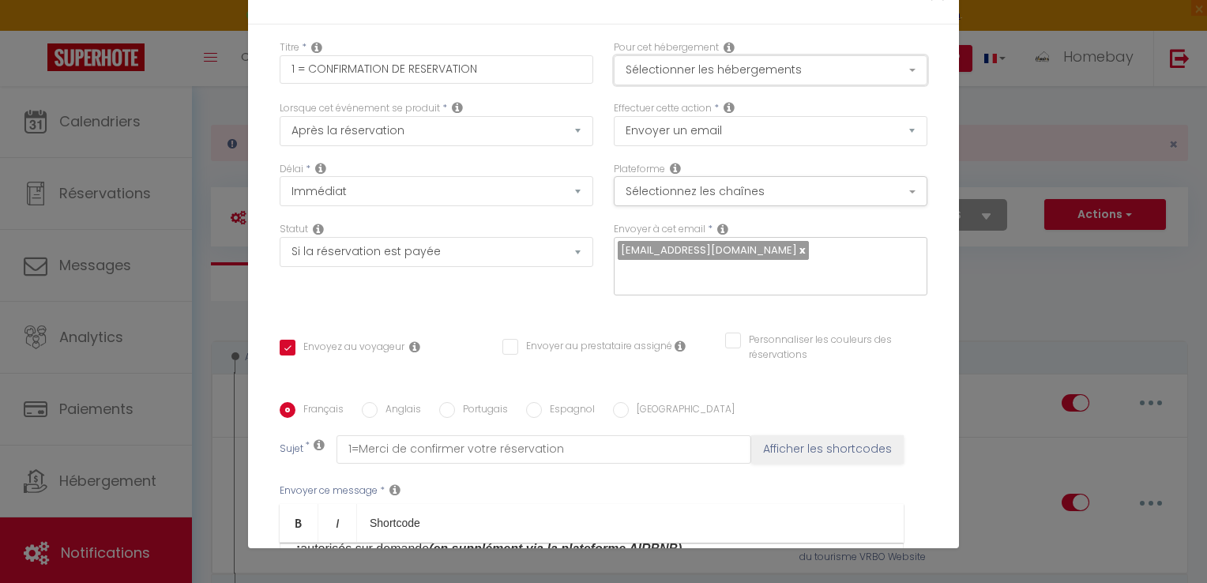
click at [777, 68] on button "Sélectionner les hébergements" at bounding box center [771, 70] width 314 height 30
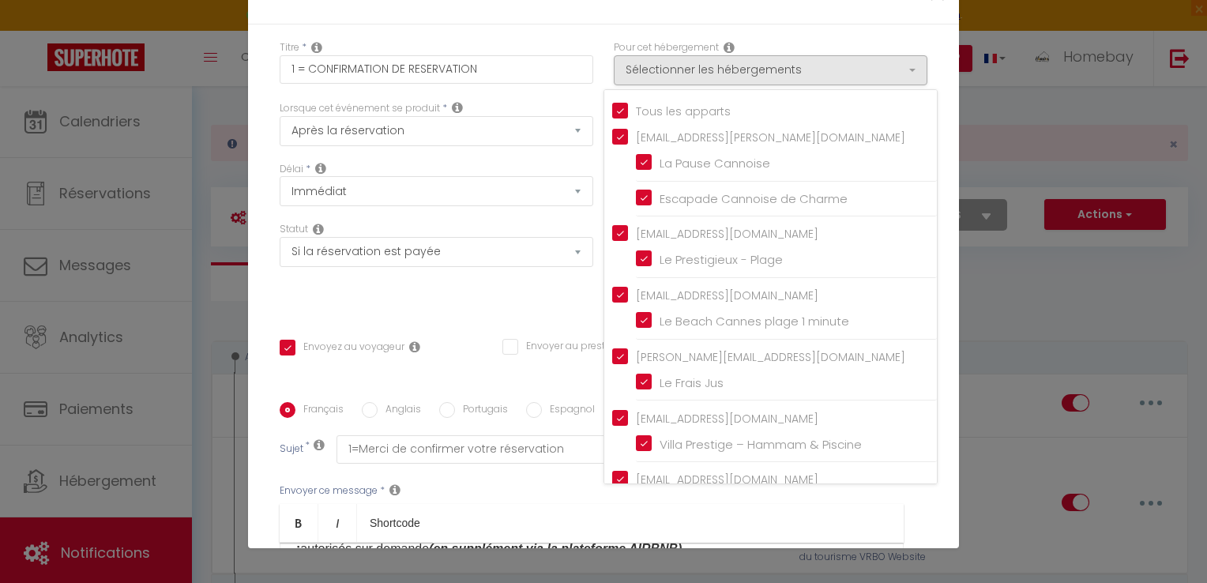
click at [612, 105] on input "Tous les apparts" at bounding box center [774, 110] width 325 height 16
checkbox input "false"
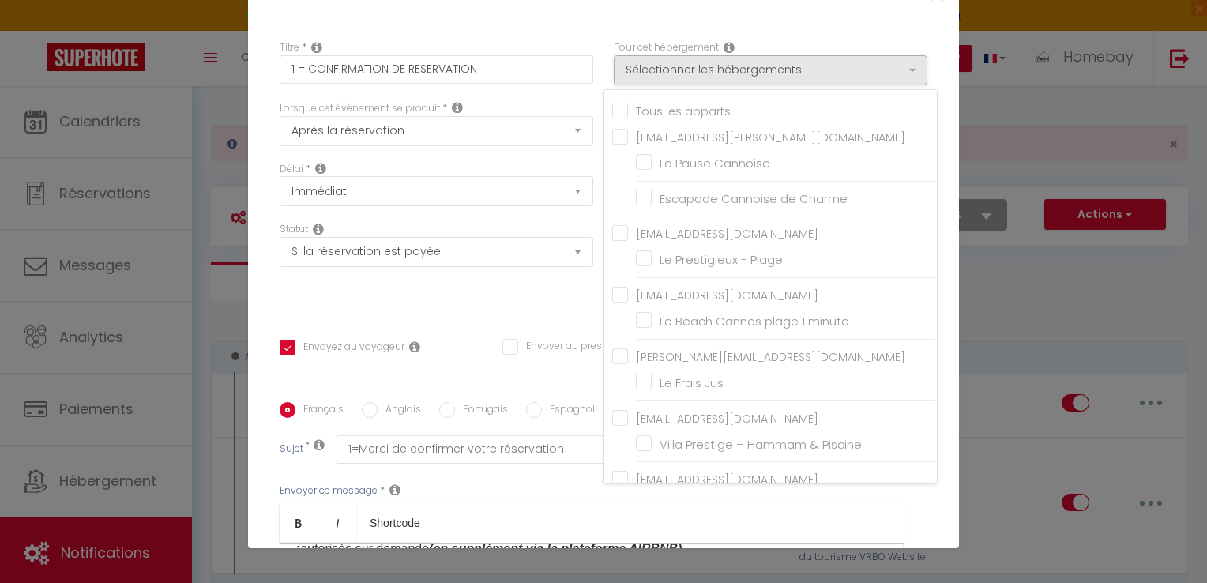
checkbox input "false"
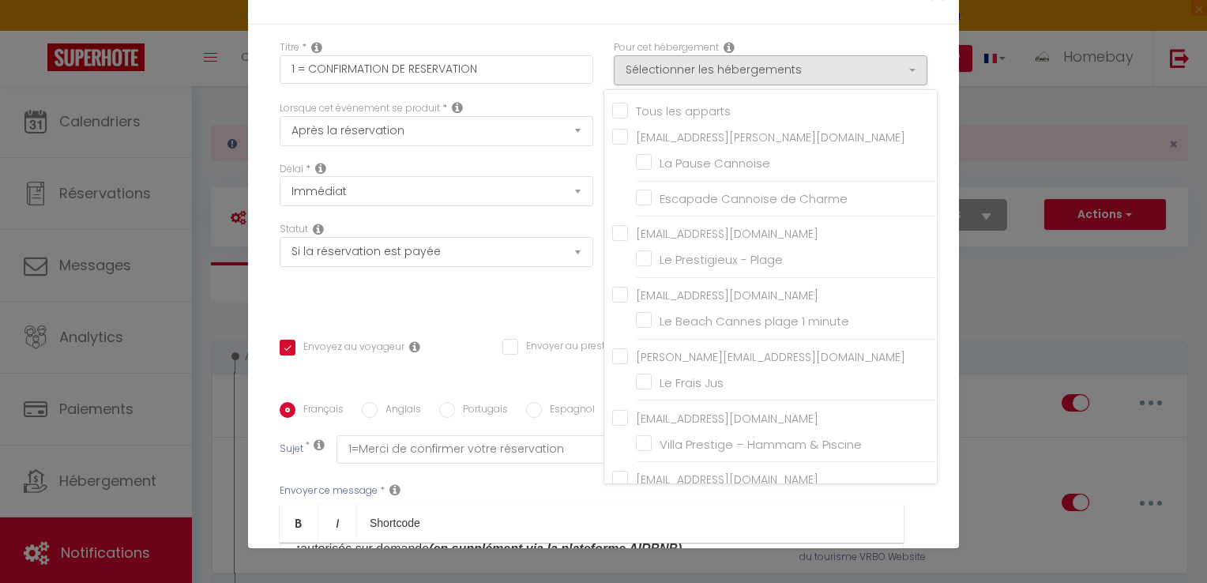
checkbox input "false"
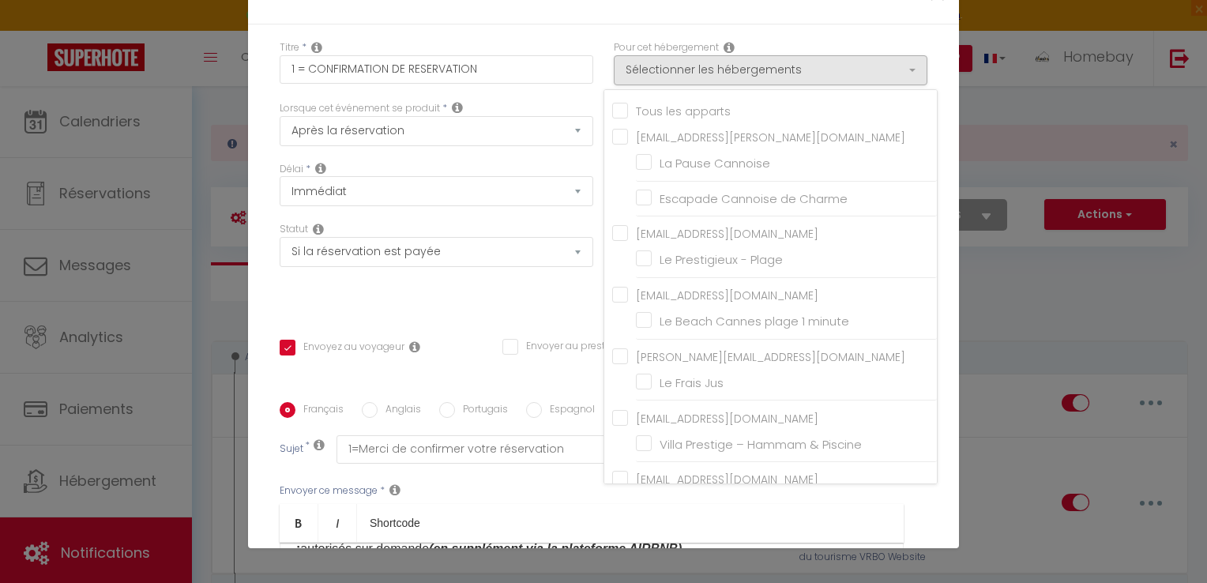
checkbox input "false"
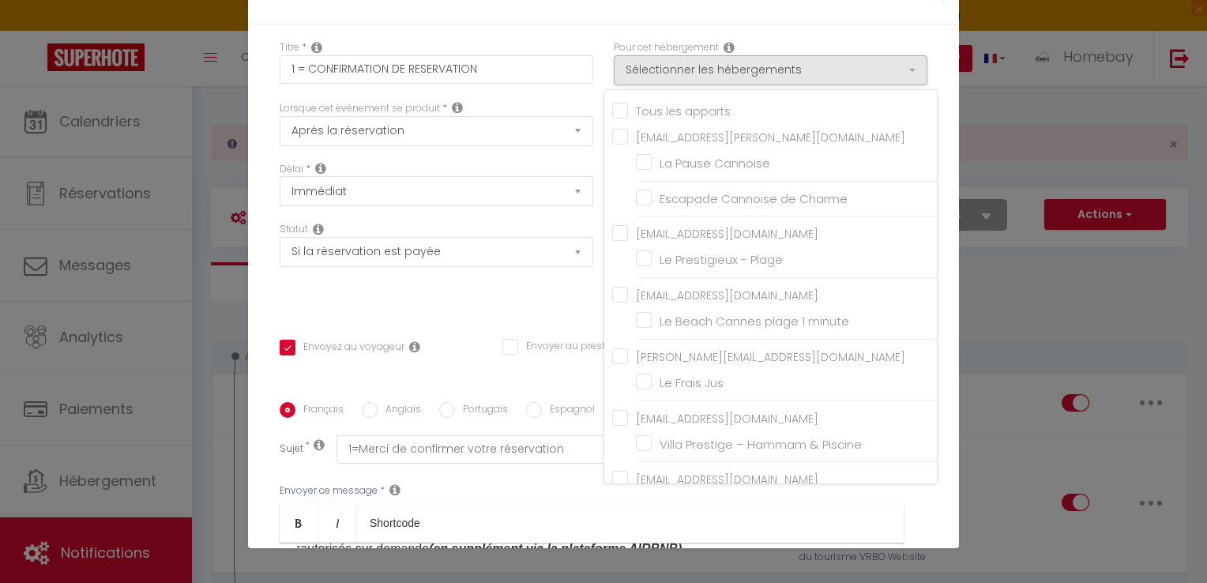
checkbox input "false"
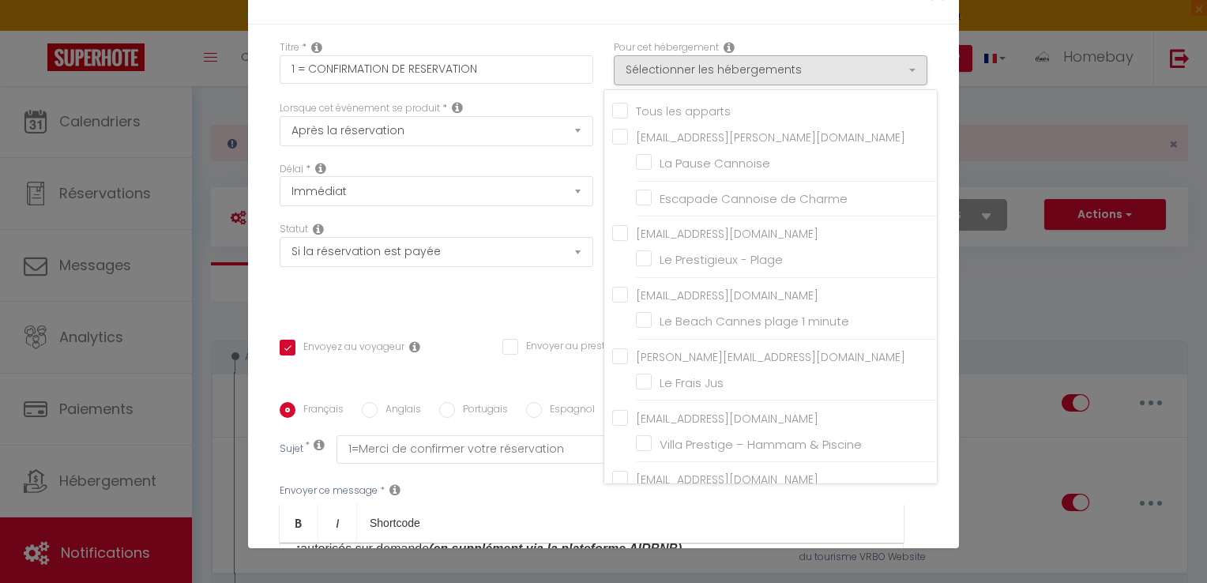
checkbox input "false"
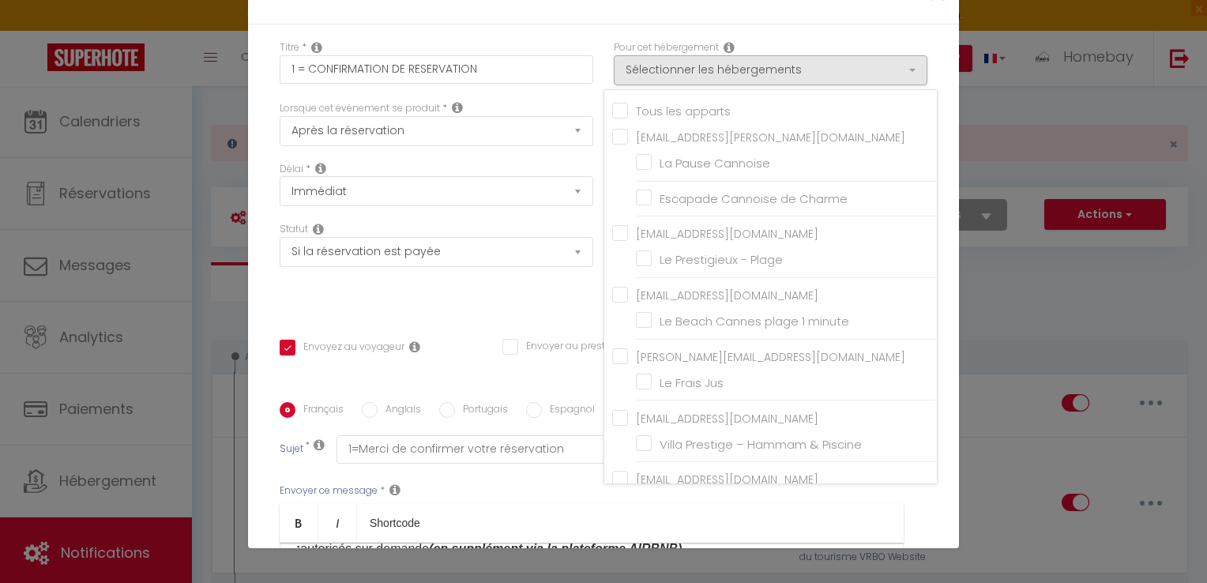
checkbox input "false"
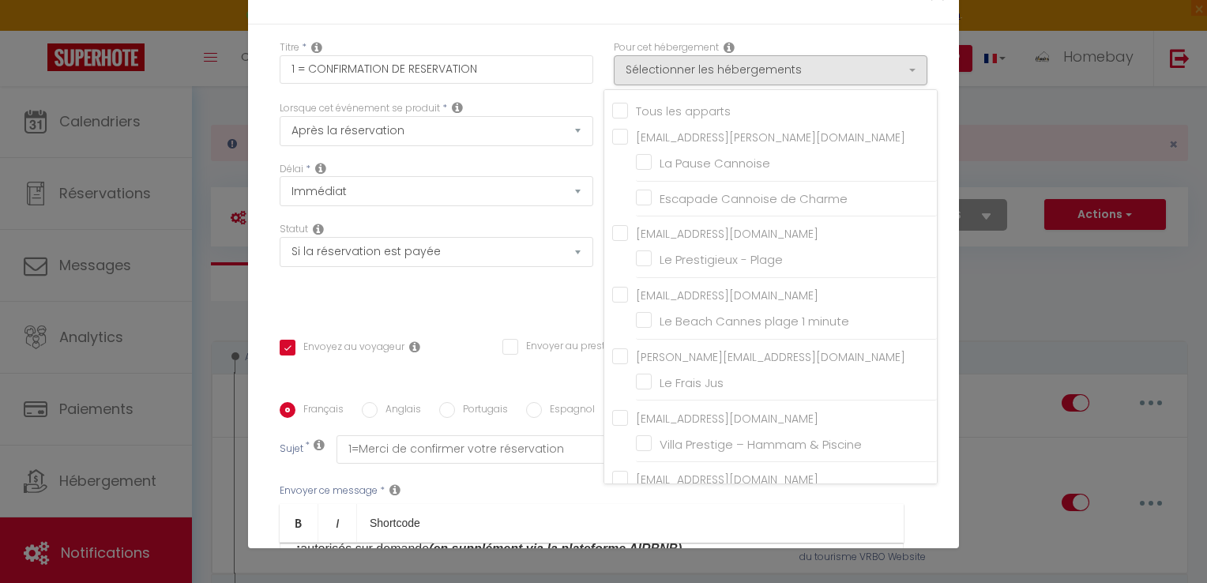
checkbox input "false"
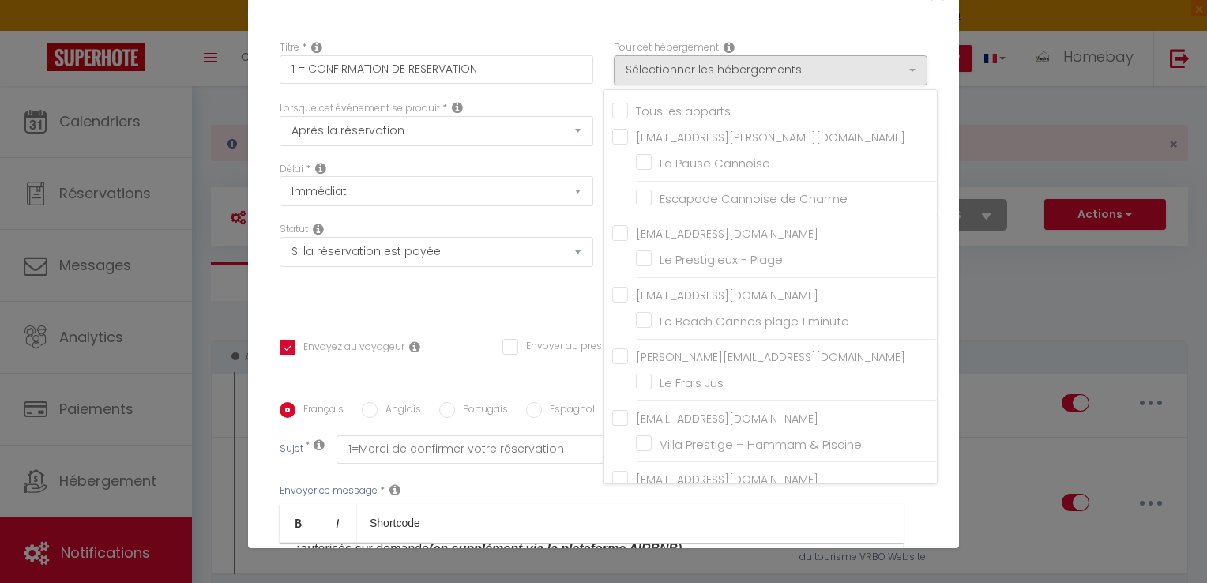
checkbox input "false"
checkbox input "true"
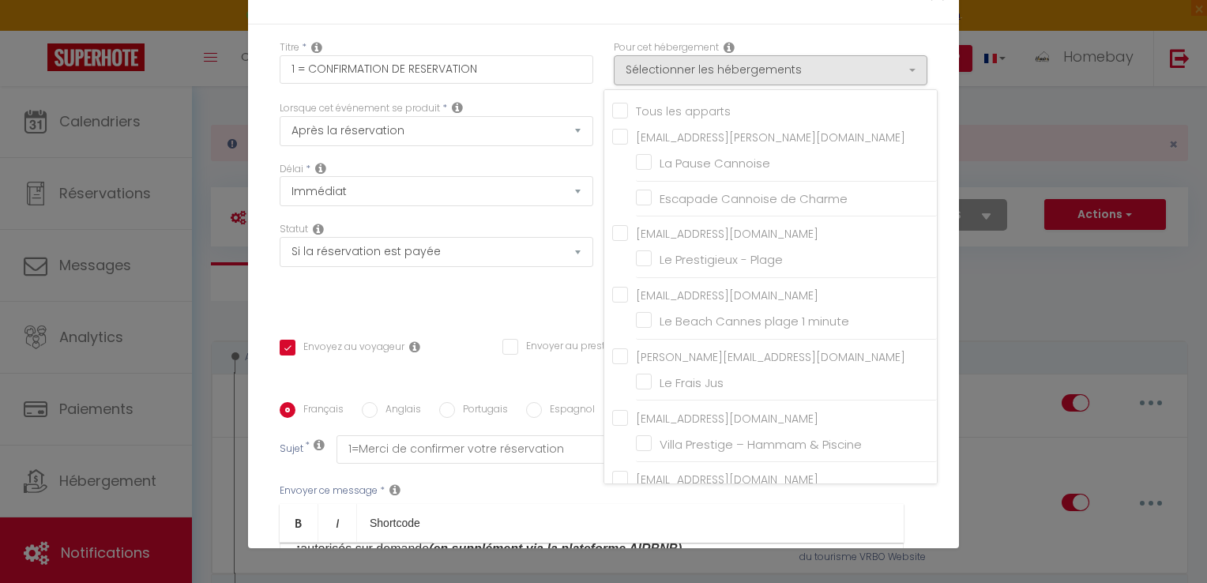
checkbox input "false"
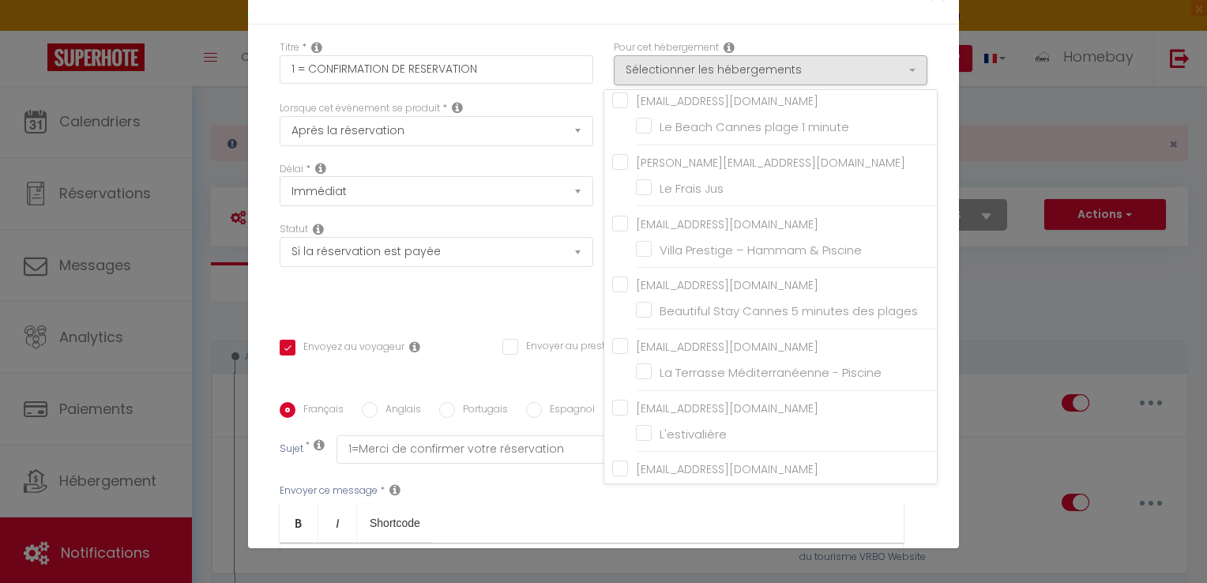
scroll to position [115, 0]
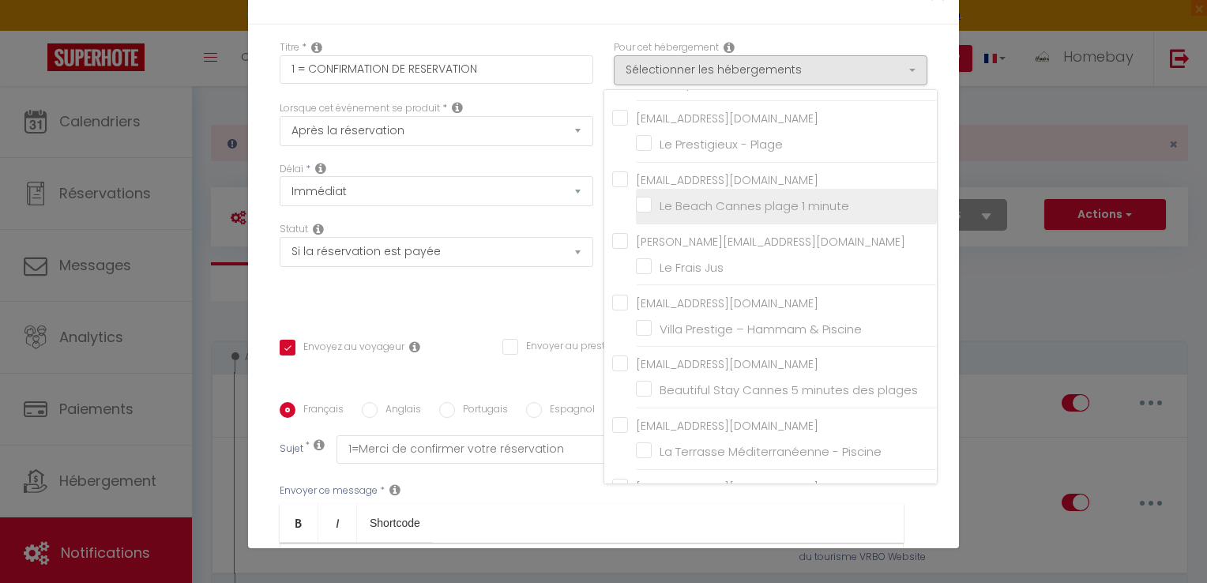
click at [785, 207] on input "Le Beach Cannes plage 1 minute" at bounding box center [786, 206] width 301 height 16
checkbox input "true"
checkbox input "false"
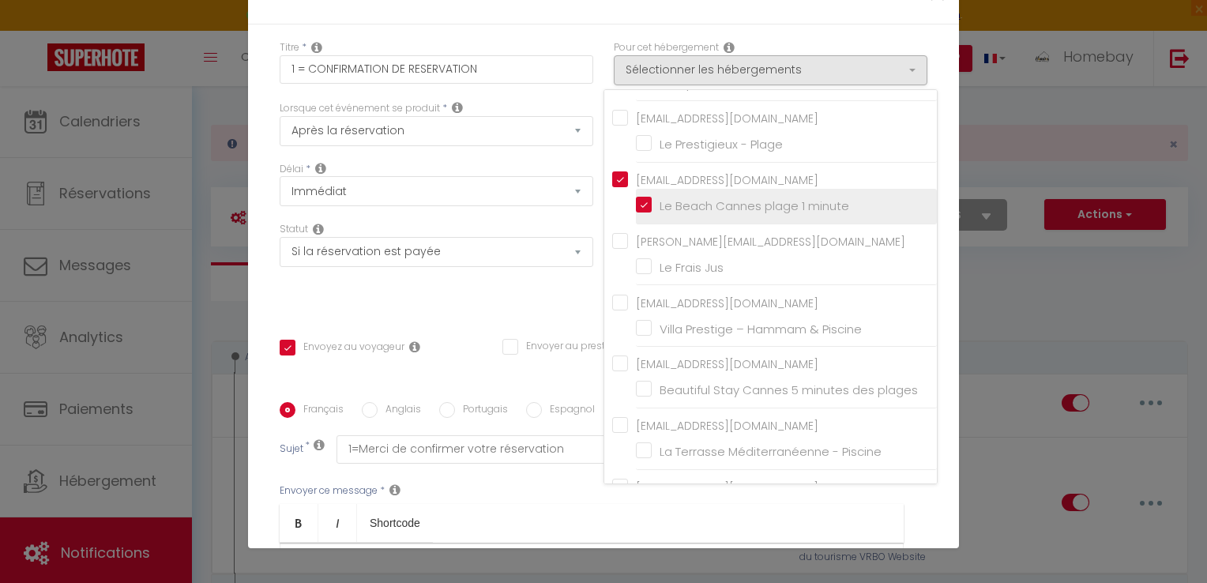
checkbox input "false"
click at [785, 207] on input "Le Beach Cannes plage 1 minute" at bounding box center [786, 206] width 301 height 16
checkbox input "false"
checkbox input "true"
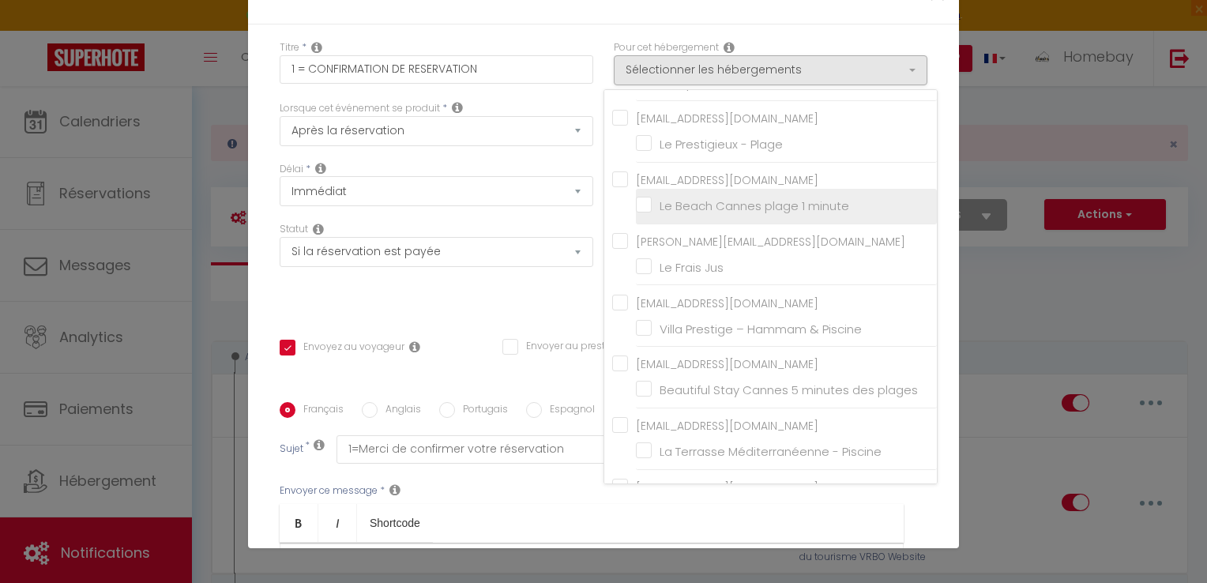
checkbox input "false"
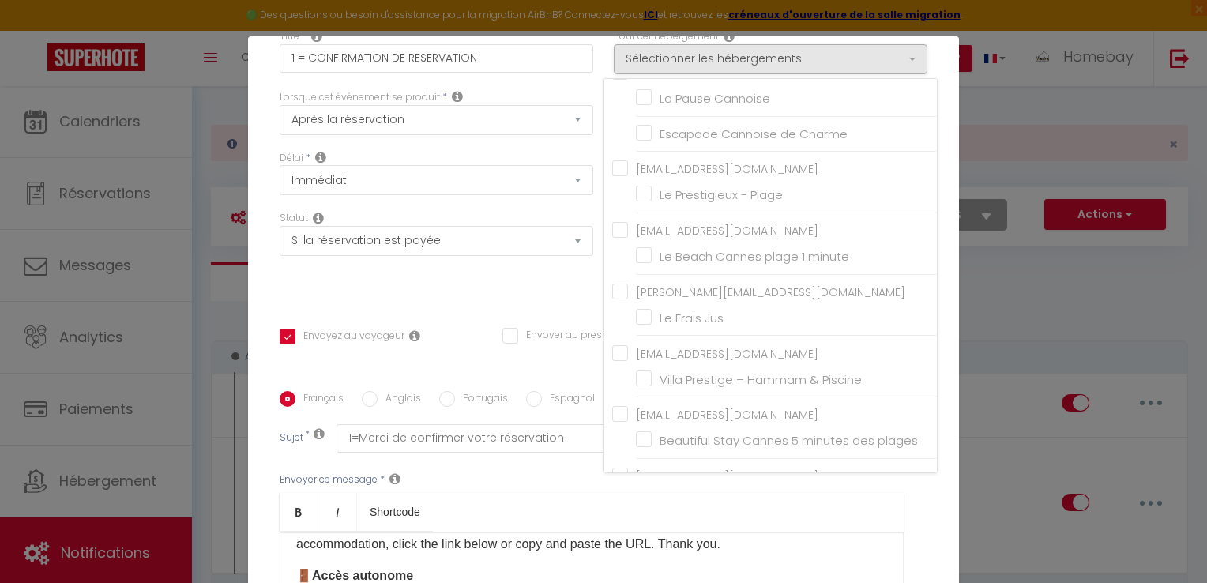
scroll to position [0, 0]
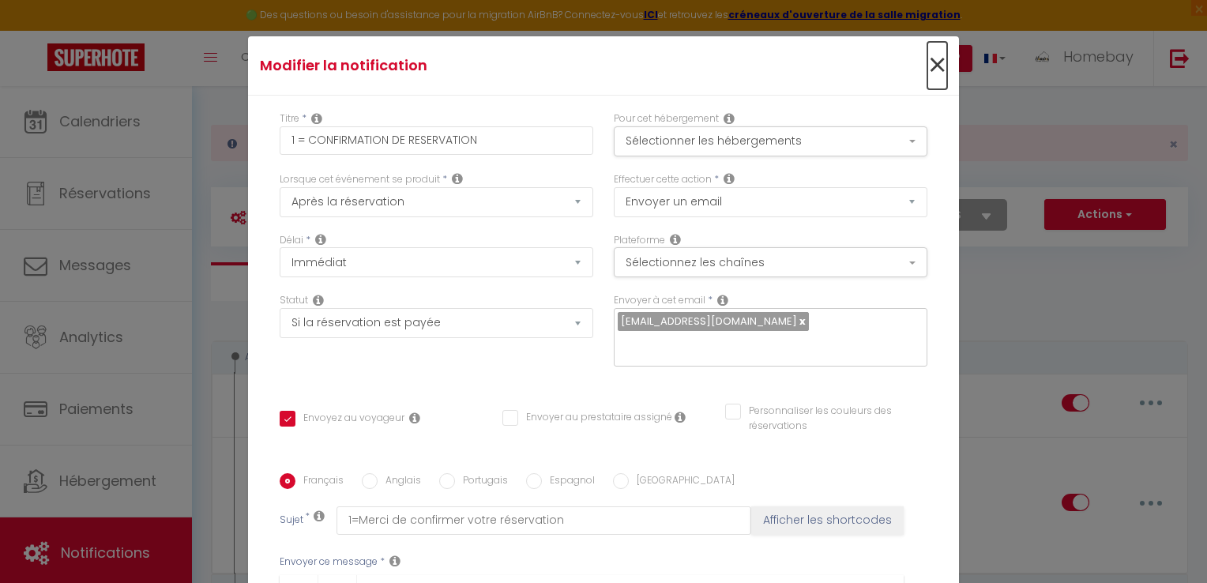
click at [927, 55] on span "×" at bounding box center [937, 65] width 20 height 47
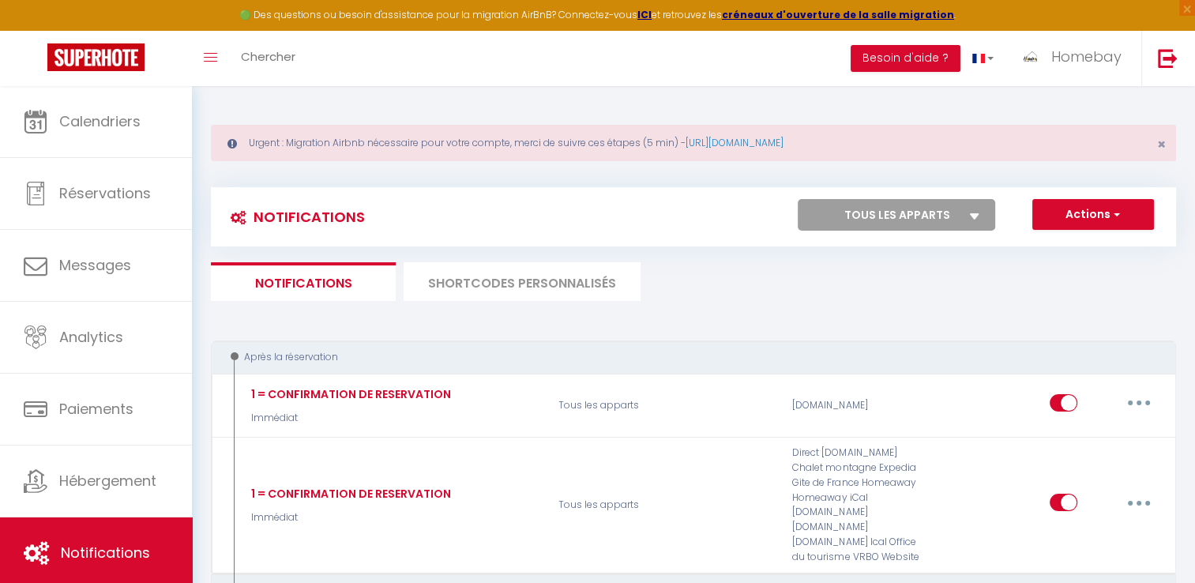
click at [487, 270] on li "SHORTCODES PERSONNALISÉS" at bounding box center [522, 281] width 237 height 39
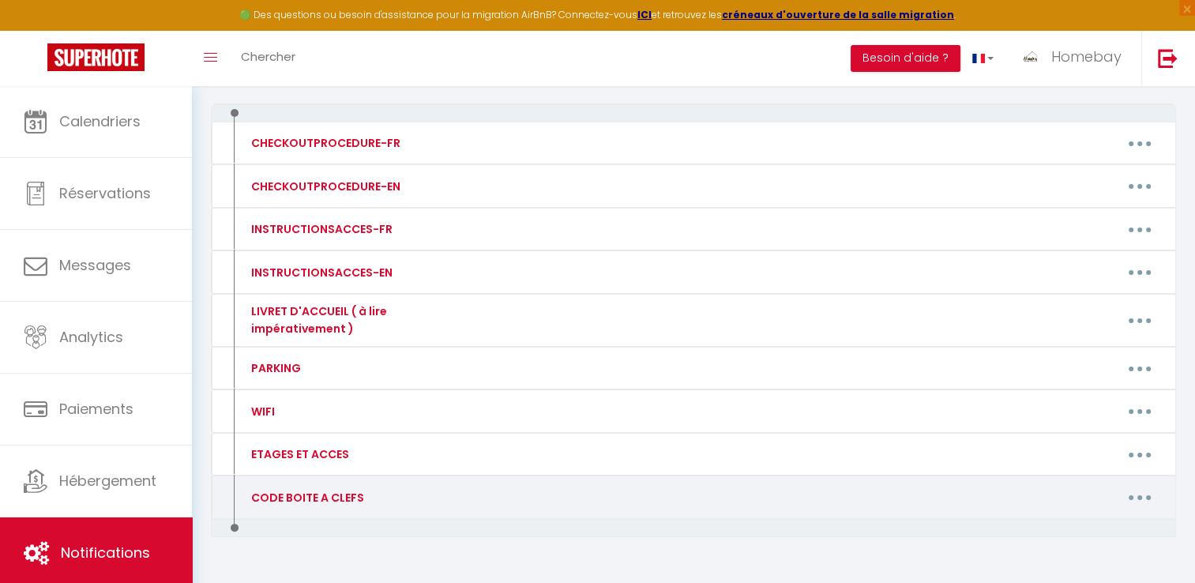
click at [1131, 498] on button "button" at bounding box center [1140, 497] width 44 height 25
click at [1142, 493] on button "button" at bounding box center [1140, 497] width 44 height 25
click at [1138, 495] on icon "button" at bounding box center [1140, 497] width 5 height 5
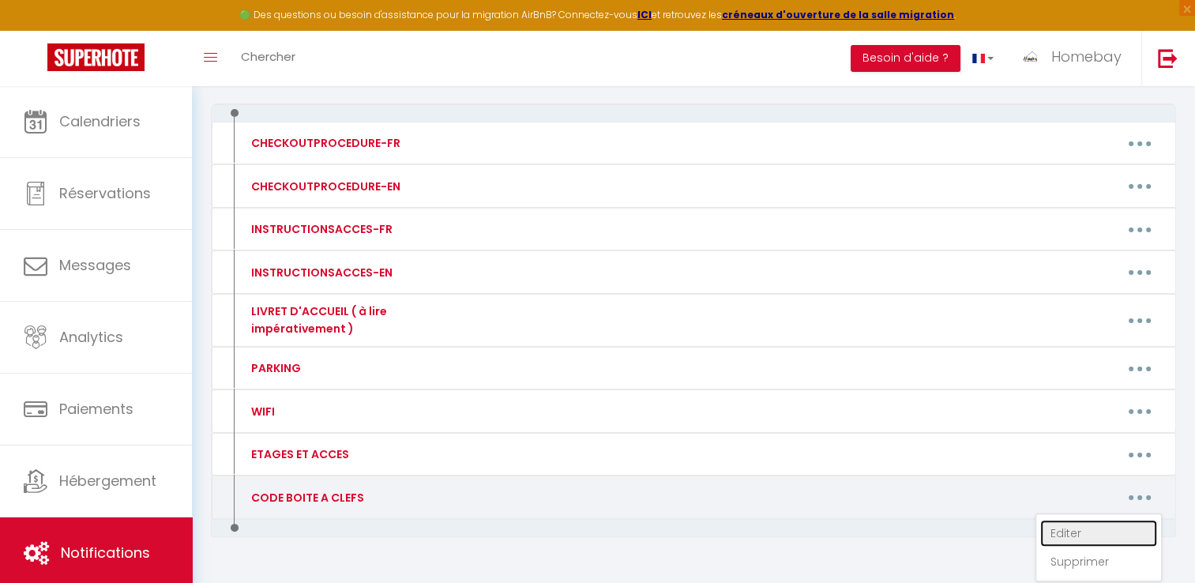
click at [1086, 525] on link "Editer" at bounding box center [1098, 533] width 117 height 27
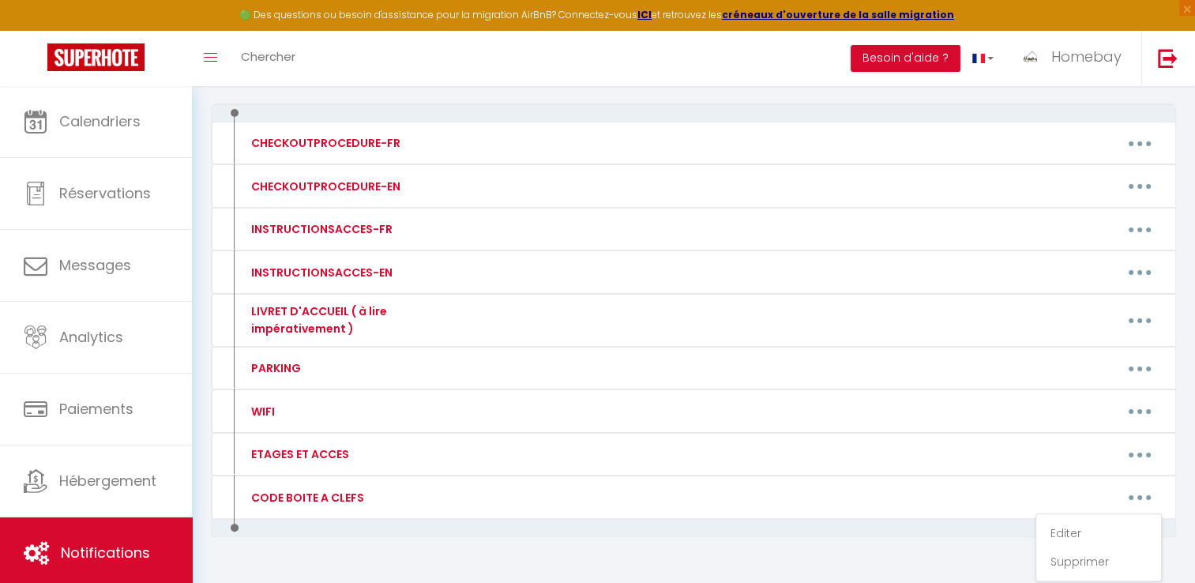
click at [0, 0] on div "Mettre à jour le code court personnalisé × Nom * CODE BOITE A CLEFS Contenu * V…" at bounding box center [0, 0] width 0 height 0
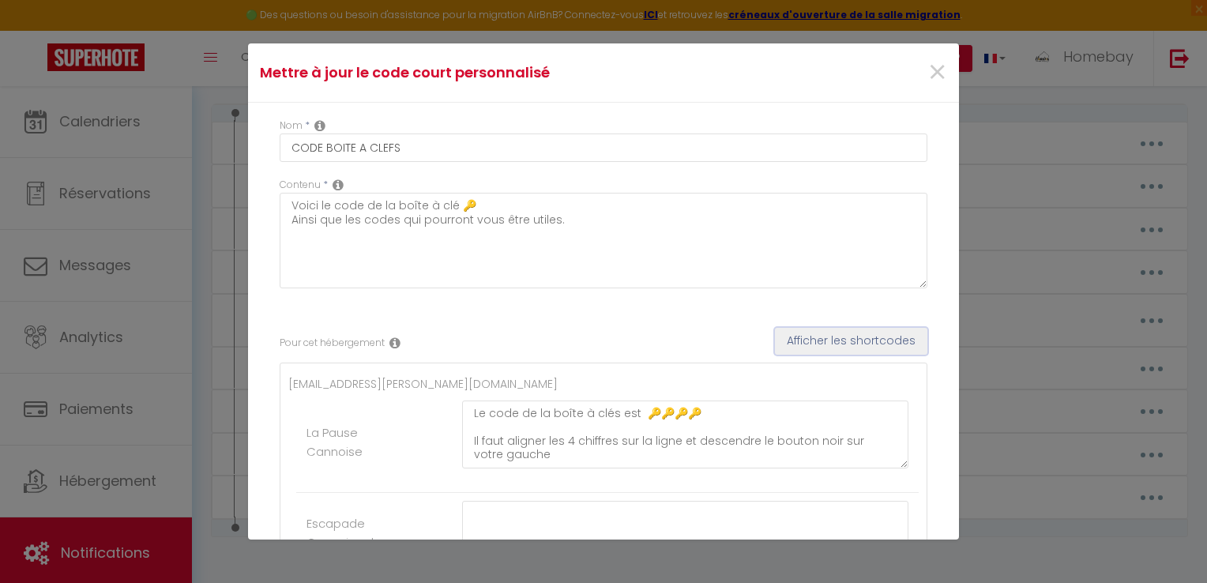
click at [833, 343] on button "Afficher les shortcodes" at bounding box center [851, 341] width 152 height 27
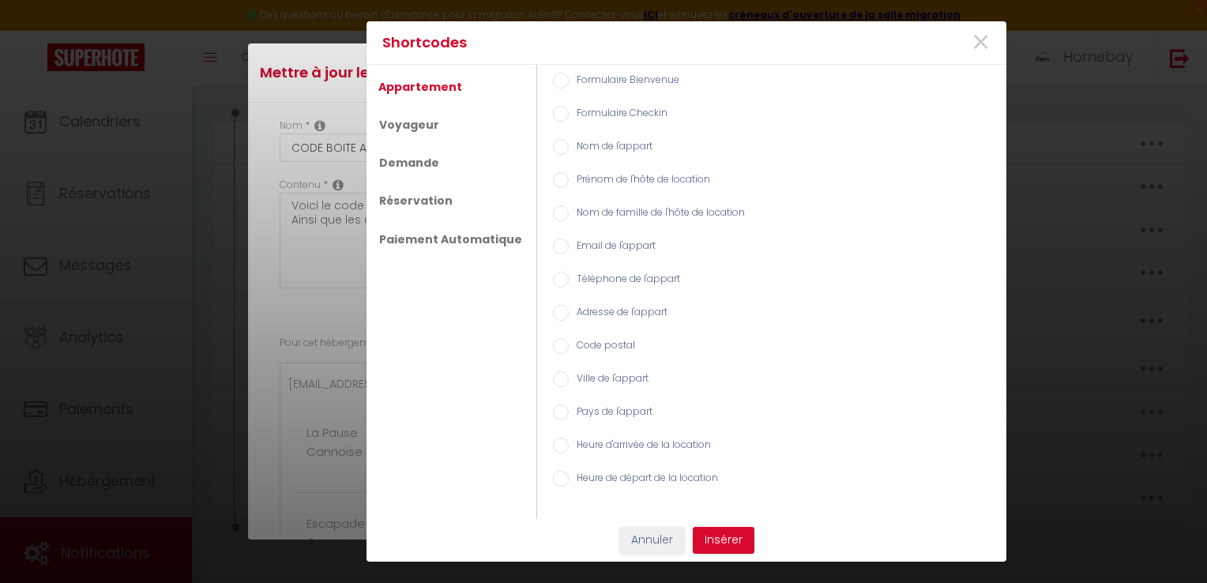
click at [623, 307] on label "Adresse de l'appart" at bounding box center [618, 313] width 99 height 17
click at [569, 307] on input "Adresse de l'appart" at bounding box center [561, 313] width 16 height 16
radio input "true"
click at [623, 307] on label "Adresse de l'appart" at bounding box center [618, 313] width 99 height 17
click at [569, 307] on input "Adresse de l'appart" at bounding box center [561, 313] width 16 height 16
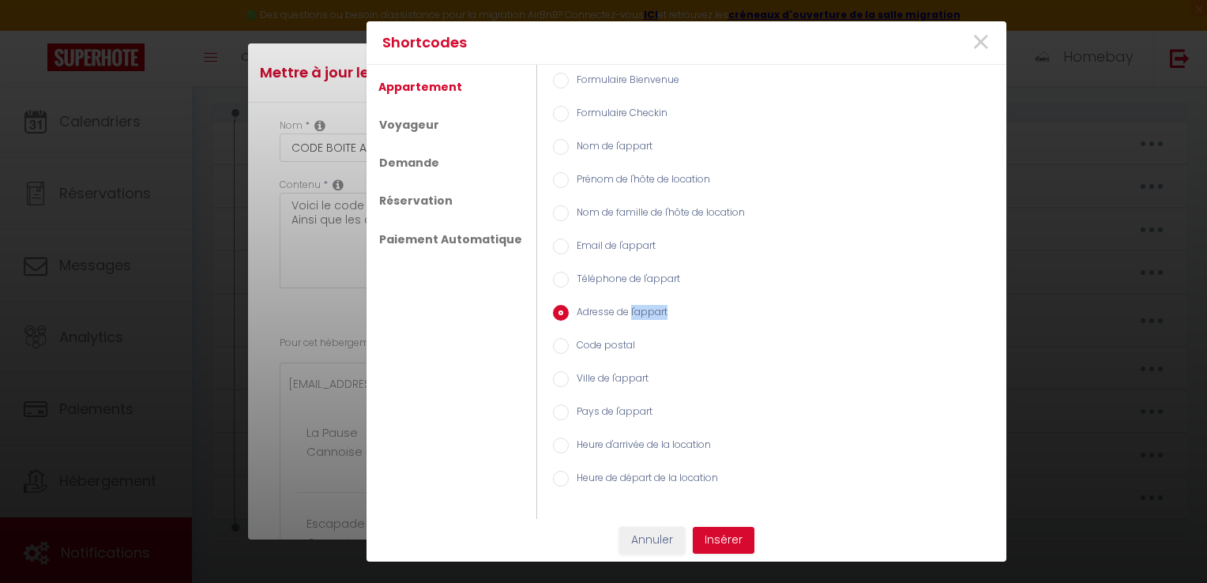
click at [623, 307] on label "Adresse de l'appart" at bounding box center [618, 313] width 99 height 17
click at [569, 307] on input "Adresse de l'appart" at bounding box center [561, 313] width 16 height 16
click at [976, 38] on span "×" at bounding box center [981, 42] width 20 height 47
click at [976, 38] on div "Mettre à jour le code court personnalisé × Nom * CODE BOITE A CLEFS Contenu * V…" at bounding box center [603, 291] width 1207 height 583
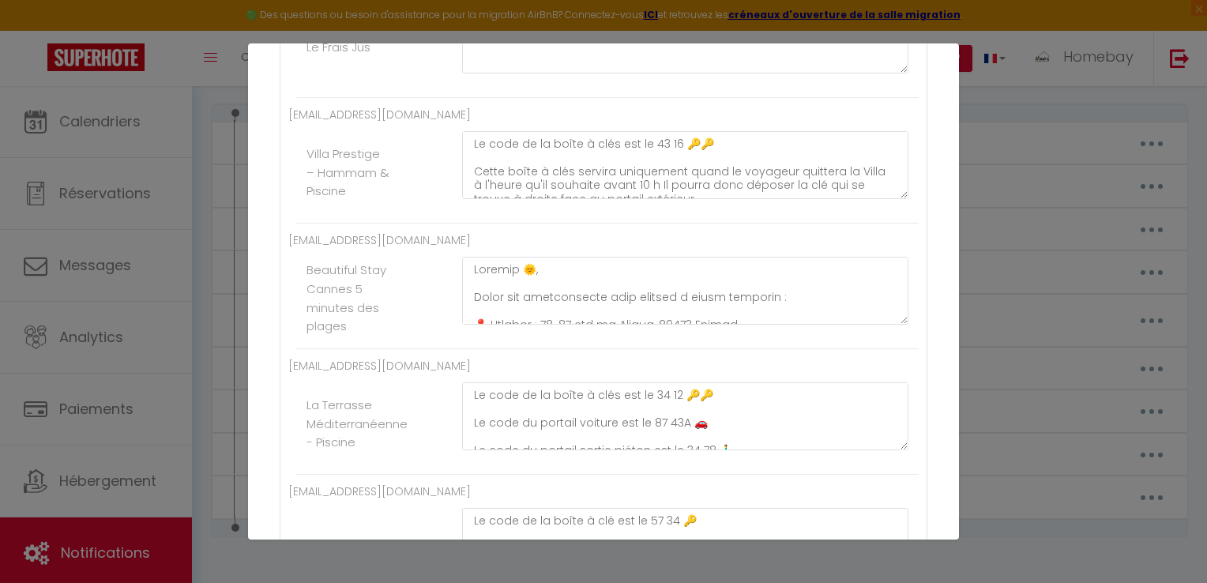
scroll to position [1106, 0]
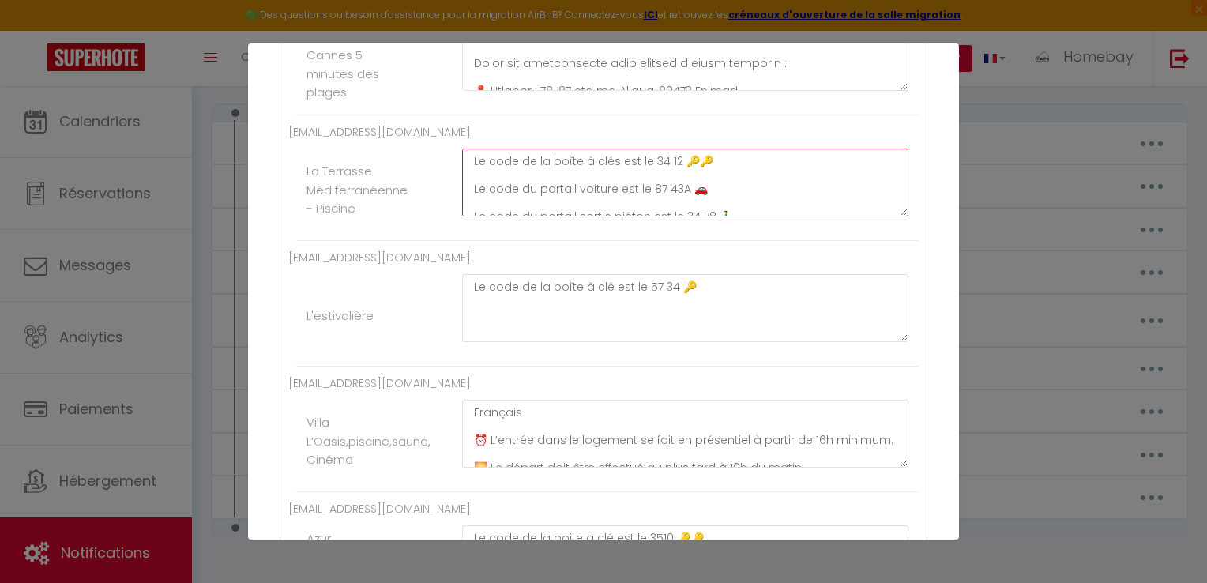
click at [724, 177] on textarea "Le code de la boîte à clés est le 34 12 🔑🔑 Le code du portail voiture est le 87…" at bounding box center [685, 183] width 446 height 68
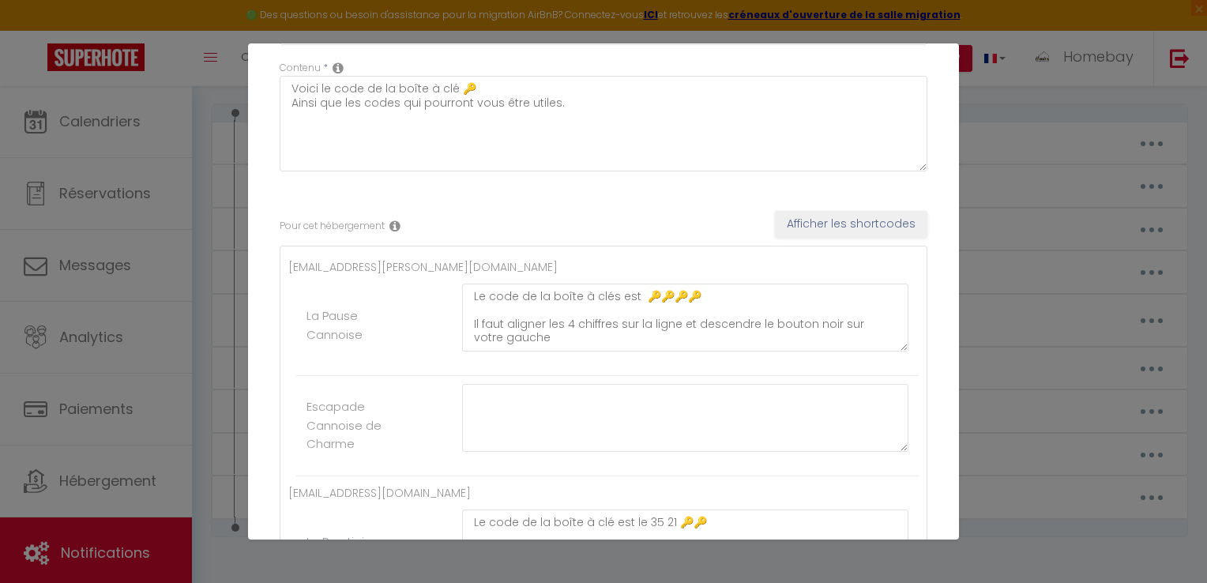
scroll to position [0, 0]
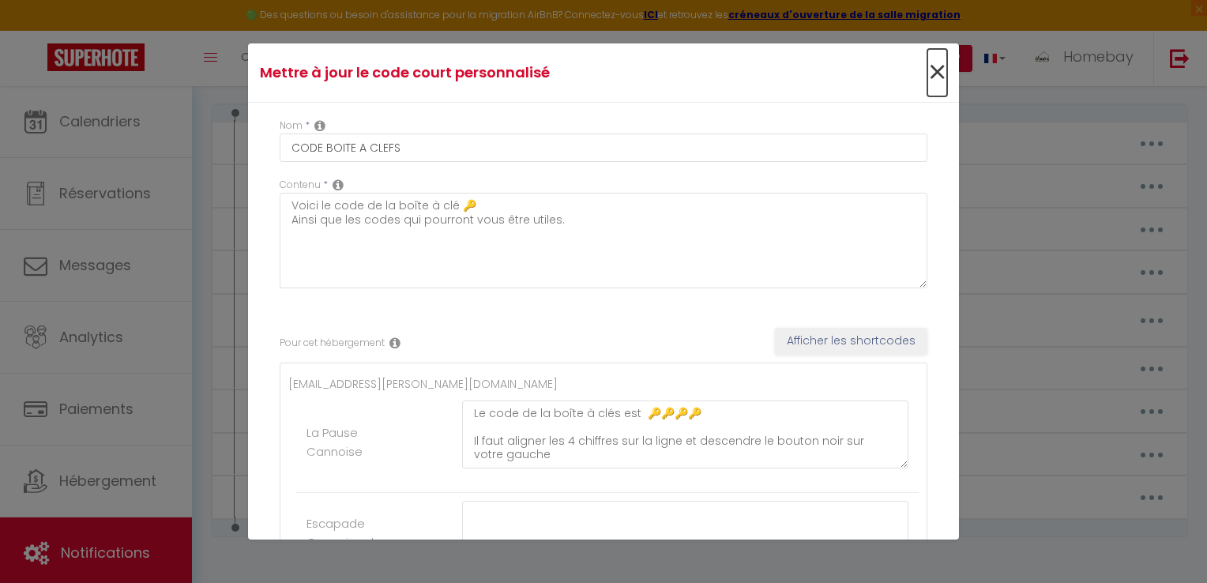
click at [927, 70] on span "×" at bounding box center [937, 72] width 20 height 47
click at [919, 70] on button "Besoin d'aide ?" at bounding box center [918, 58] width 110 height 27
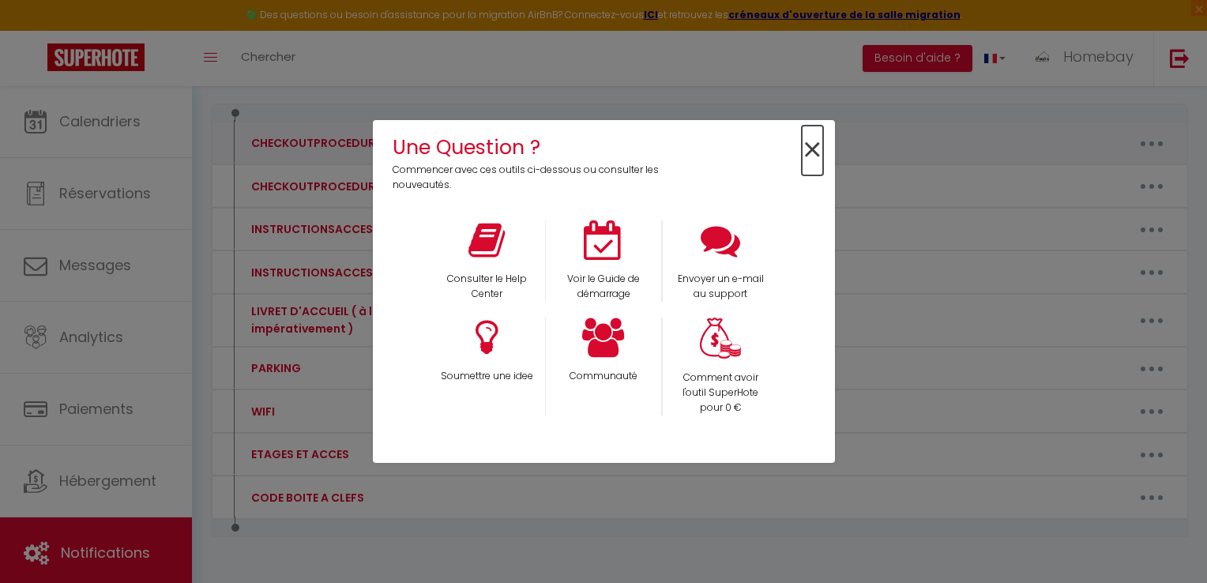
click at [818, 146] on span "×" at bounding box center [812, 151] width 21 height 50
click at [818, 145] on div "Editer Supprimer" at bounding box center [828, 142] width 710 height 25
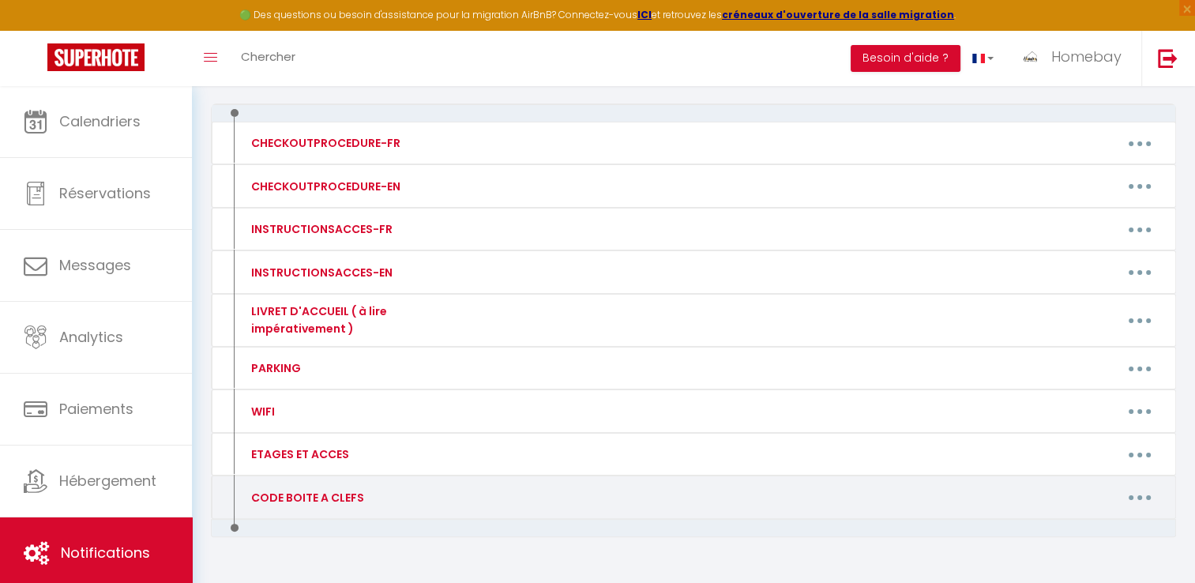
click at [1145, 497] on button "button" at bounding box center [1140, 497] width 44 height 25
click at [1147, 491] on button "button" at bounding box center [1140, 497] width 44 height 25
click at [1141, 495] on icon "button" at bounding box center [1140, 497] width 5 height 5
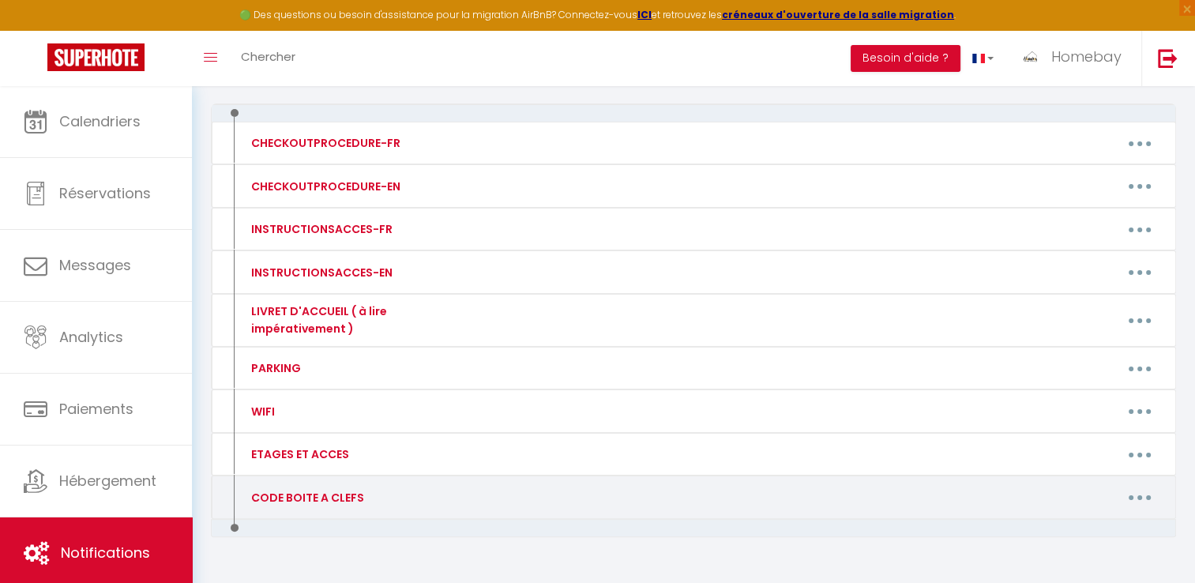
click at [1141, 495] on icon "button" at bounding box center [1140, 497] width 5 height 5
click at [1138, 495] on icon "button" at bounding box center [1140, 497] width 5 height 5
click at [1089, 527] on link "Editer" at bounding box center [1098, 533] width 117 height 27
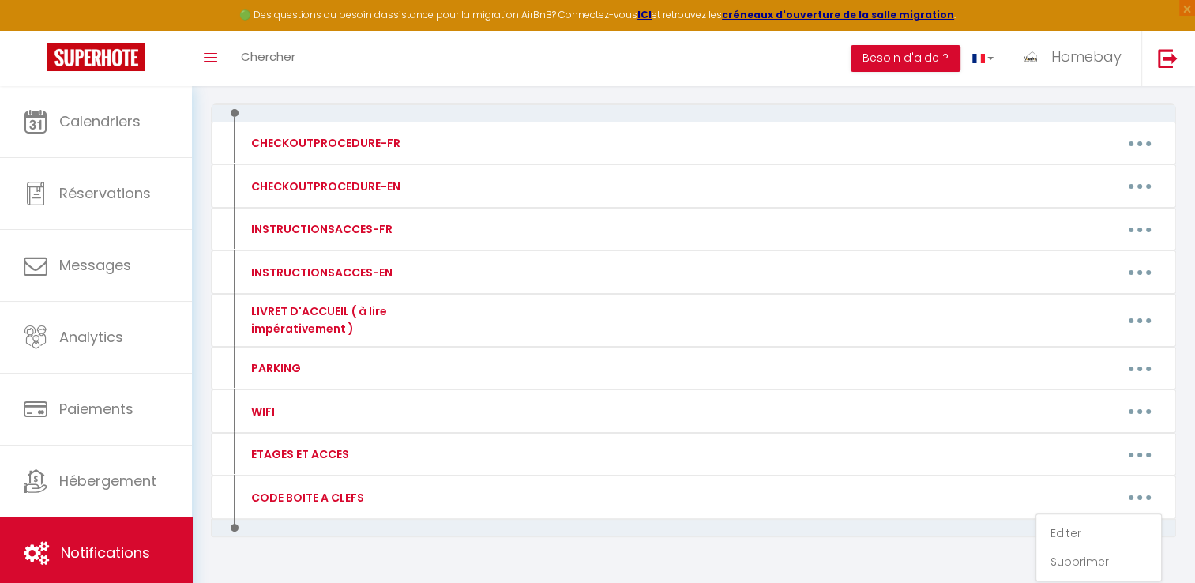
type input "CODE BOITE A CLEFS"
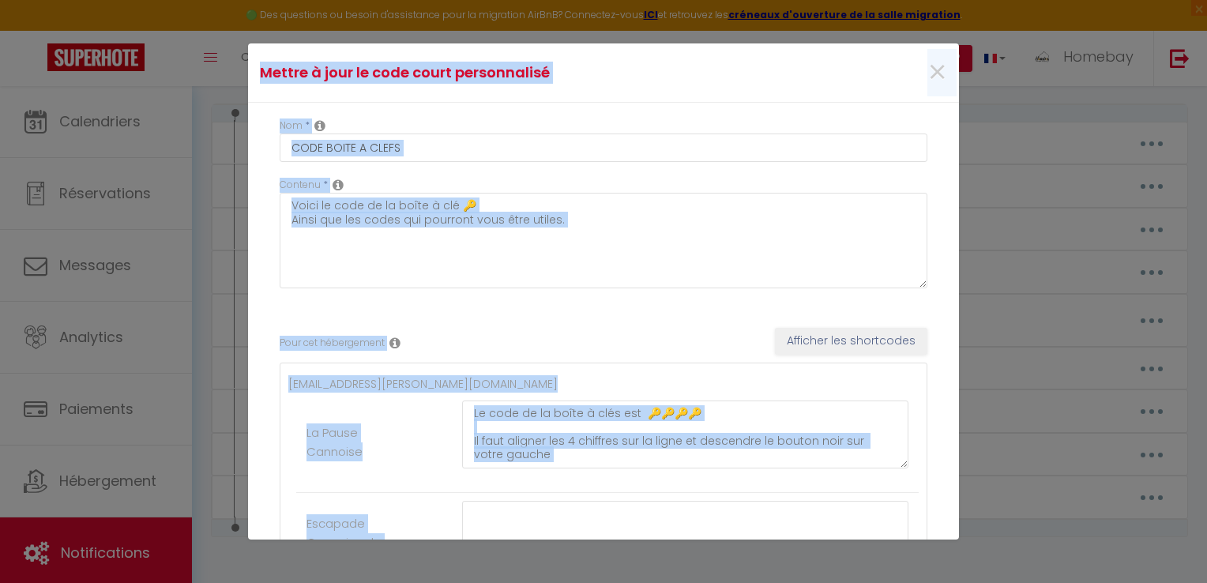
click at [1089, 527] on div "Mettre à jour le code court personnalisé × Nom * CODE BOITE A CLEFS Contenu * V…" at bounding box center [603, 291] width 1207 height 583
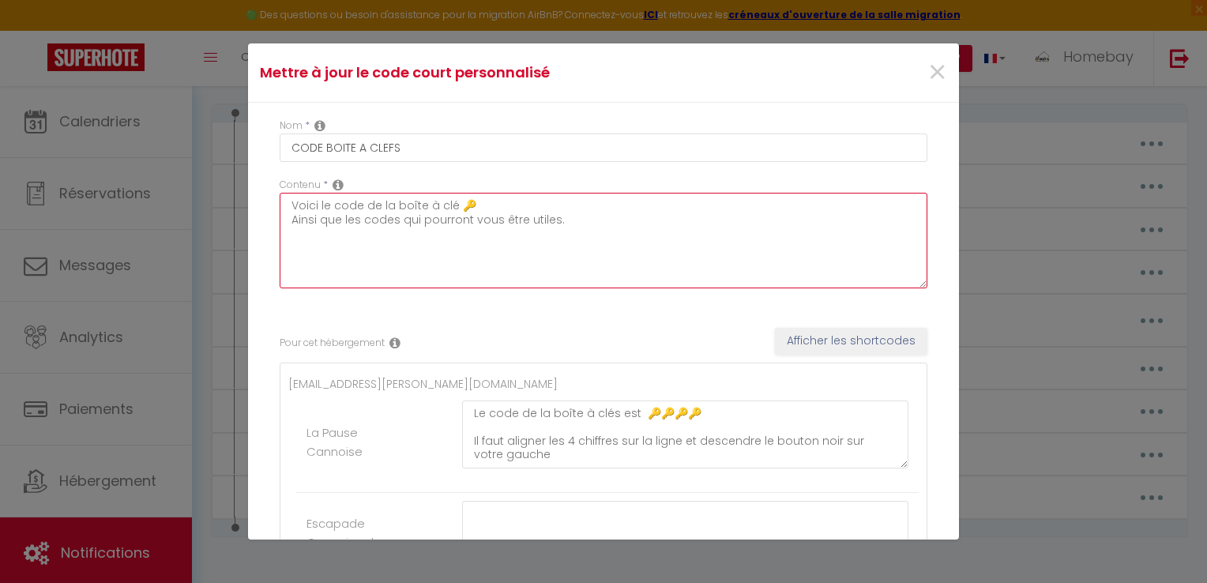
drag, startPoint x: 712, startPoint y: 303, endPoint x: 657, endPoint y: 261, distance: 68.9
click at [657, 261] on textarea "Voici le code de la boîte à clé 🔑 Ainsi que les codes qui pourront vous être ut…" at bounding box center [604, 241] width 648 height 96
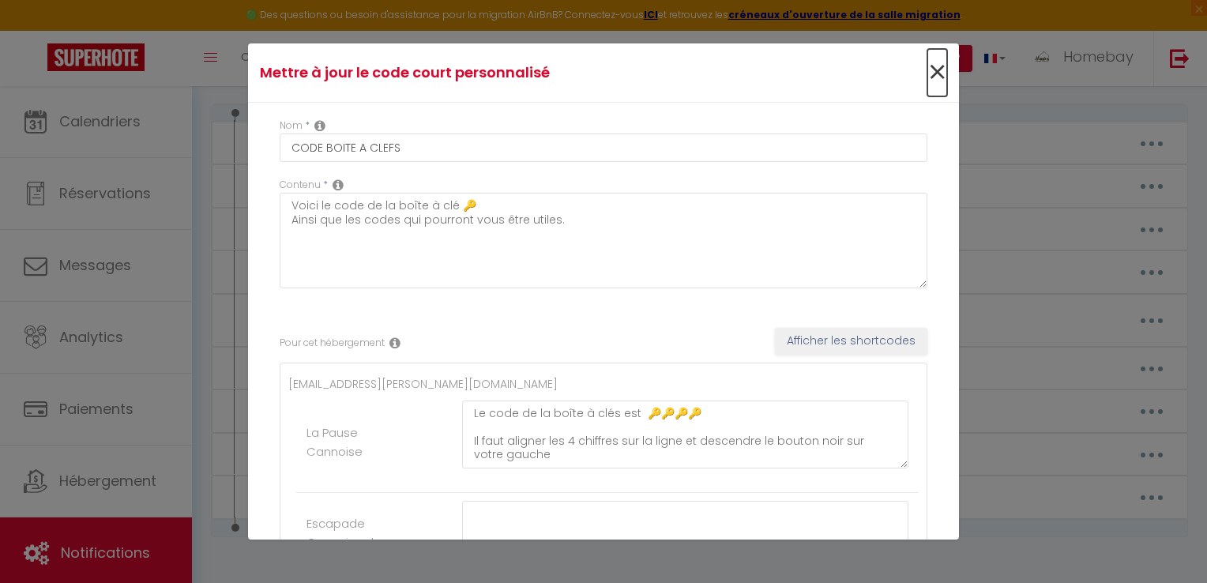
click at [927, 70] on span "×" at bounding box center [937, 72] width 20 height 47
